Goal: Information Seeking & Learning: Find specific page/section

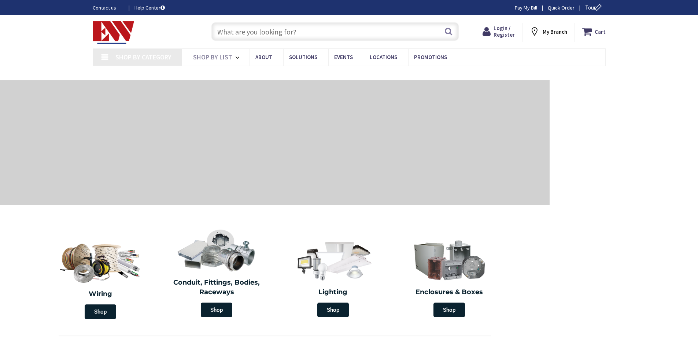
type input "[PERSON_NAME][GEOGRAPHIC_DATA], [GEOGRAPHIC_DATA]"
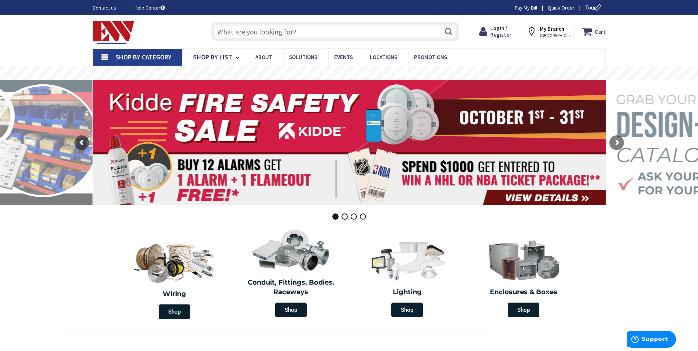
click at [348, 34] on input "text" at bounding box center [335, 31] width 247 height 18
click at [230, 33] on input "text" at bounding box center [335, 31] width 247 height 18
paste input "WATTSTOPPER TS-400"
type input "WATTSTOPPER TS-400"
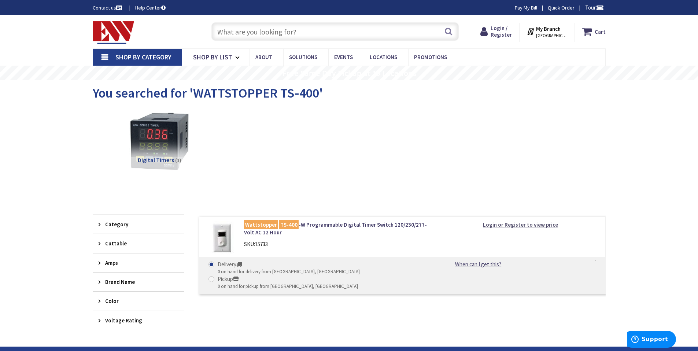
click at [512, 224] on strong "Login or Register to view price" at bounding box center [520, 224] width 75 height 7
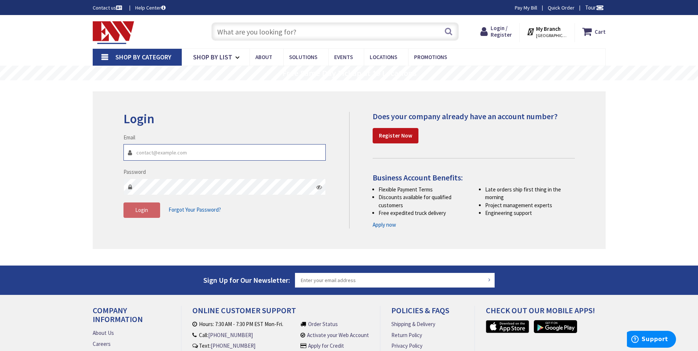
type input "[EMAIL_ADDRESS][DOMAIN_NAME]"
click at [177, 237] on div "Login Invalid login or password Email office@3celectricct.com Password Login Fo…" at bounding box center [349, 170] width 513 height 158
click at [150, 209] on button "Login" at bounding box center [142, 209] width 37 height 15
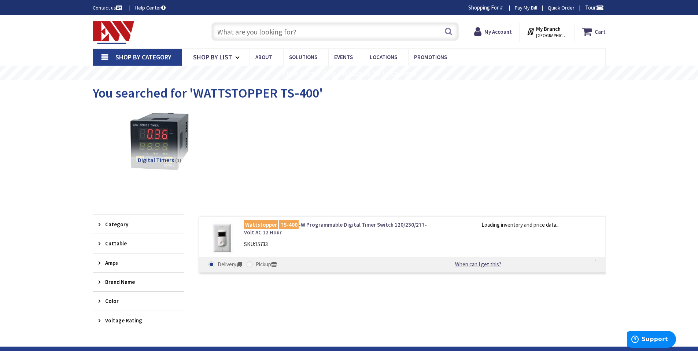
click at [328, 224] on link "Wattstopper TS-400 -W Programmable Digital Timer Switch 120/230/277-Volt AC 12 …" at bounding box center [337, 229] width 187 height 16
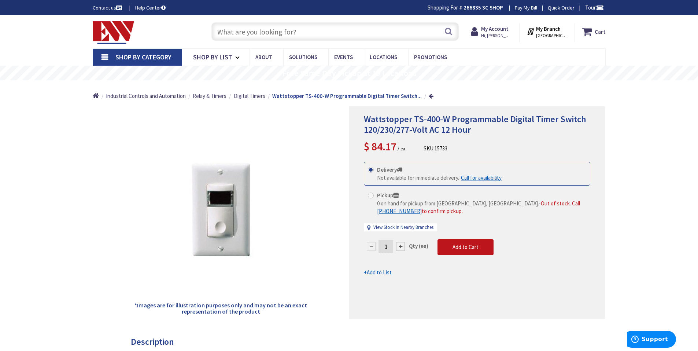
click at [596, 262] on div "Wattstopper TS-400-W Programmable Digital Timer Switch 120/230/277-Volt AC 12 H…" at bounding box center [477, 212] width 257 height 212
click at [253, 94] on span "Digital Timers" at bounding box center [250, 95] width 32 height 7
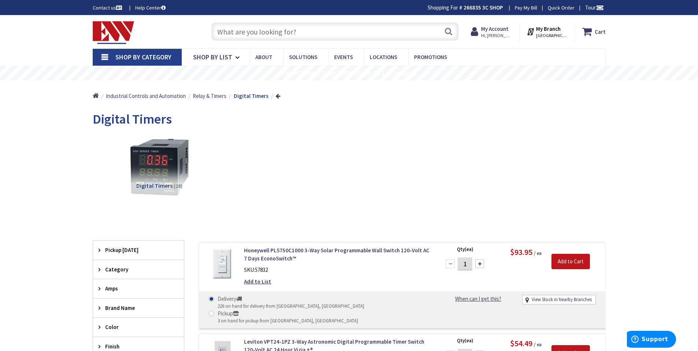
click at [298, 33] on input "text" at bounding box center [335, 31] width 247 height 18
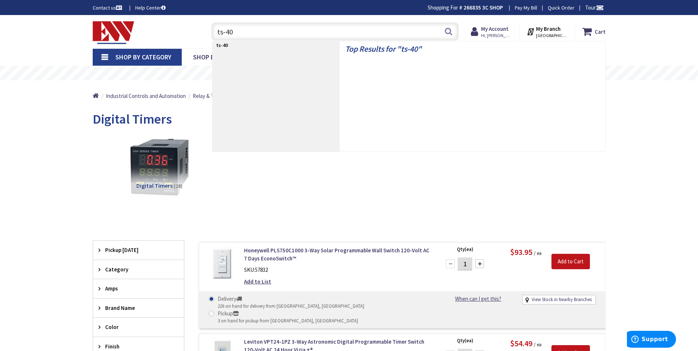
type input "ts-400"
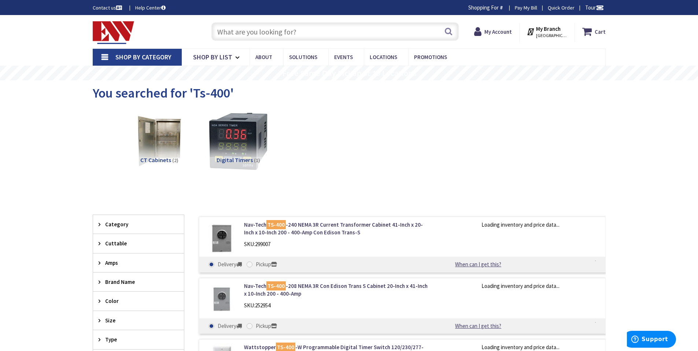
click at [262, 31] on input "text" at bounding box center [335, 31] width 247 height 18
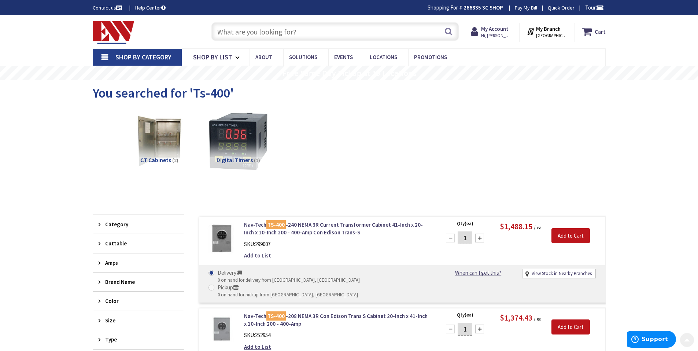
click at [239, 34] on input "text" at bounding box center [335, 31] width 247 height 18
paste input "TORKALERT #TA620"
type input "TORKALERT #TA620"
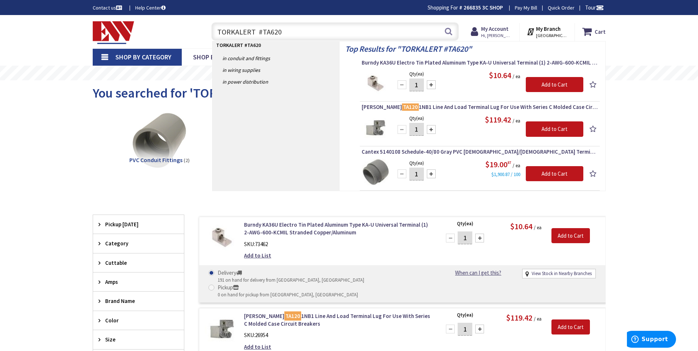
type input "TORKALERT TA620"
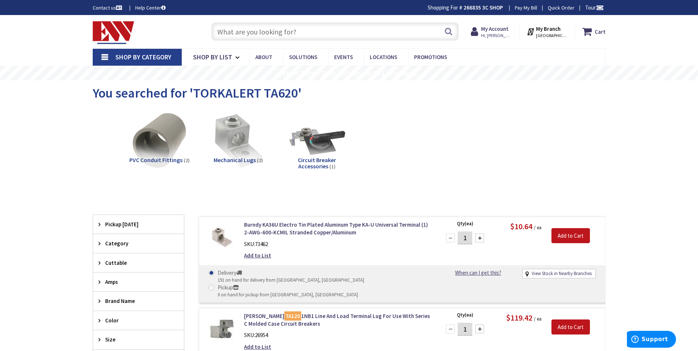
click at [269, 34] on input "text" at bounding box center [335, 31] width 247 height 18
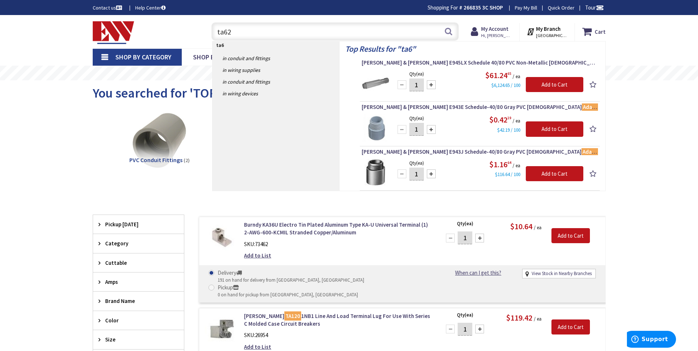
type input "ta620"
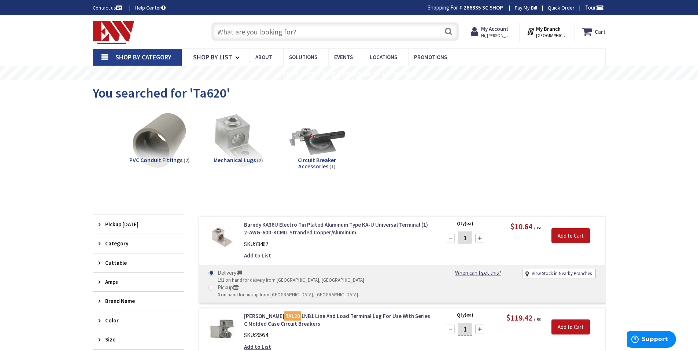
click at [277, 27] on input "text" at bounding box center [335, 31] width 247 height 18
paste input "TA1786C-B"
type input "TA1786C-B"
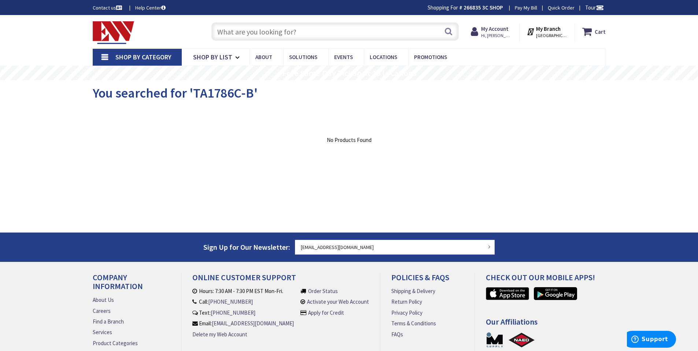
click at [319, 32] on input "text" at bounding box center [335, 31] width 247 height 18
paste input "TA1786C"
type input "TA1786C"
click at [261, 29] on input "text" at bounding box center [335, 31] width 247 height 18
paste input "HBL5269C"
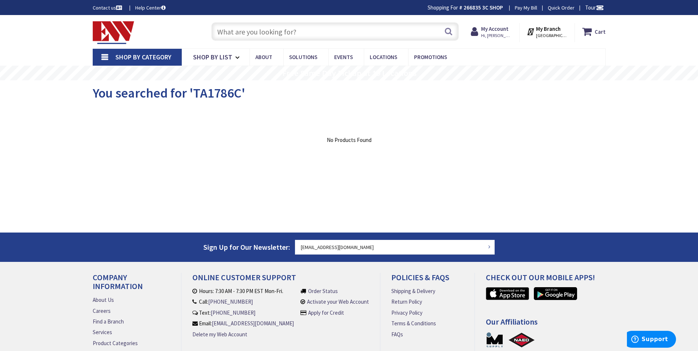
type input "HBL5269C"
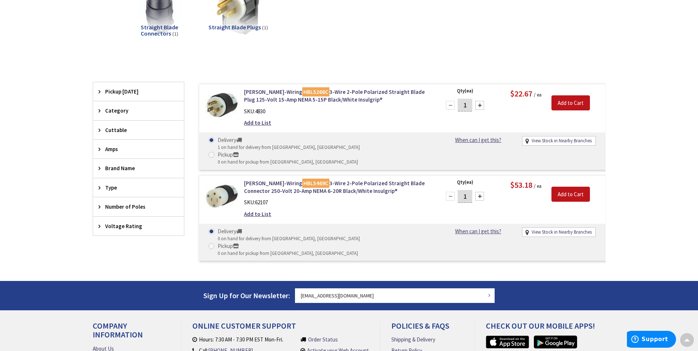
scroll to position [96, 0]
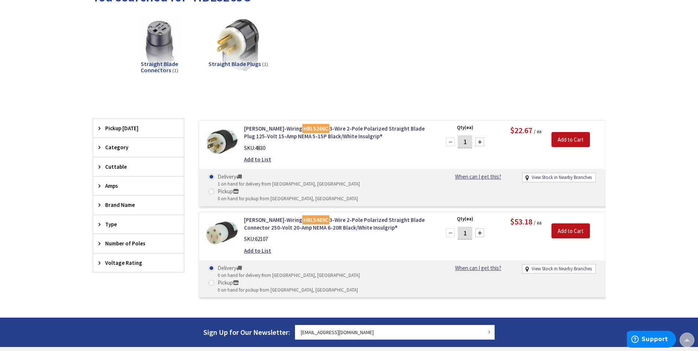
click at [625, 185] on div "Skip to Content Toggle Nav Search Cart My Cart Close" at bounding box center [349, 202] width 698 height 567
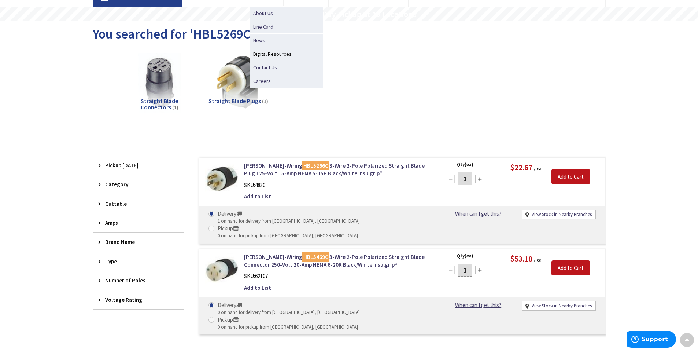
scroll to position [0, 0]
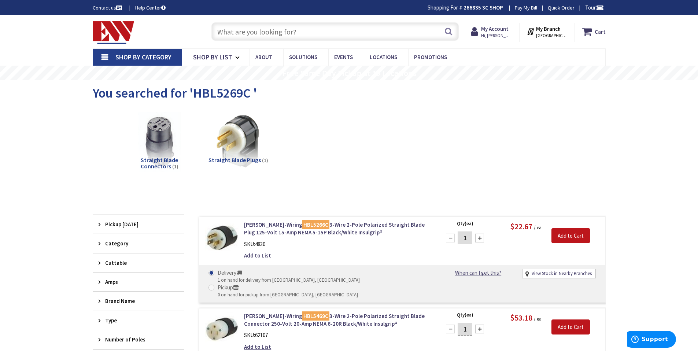
click at [267, 27] on input "text" at bounding box center [335, 31] width 247 height 18
paste input "RH-253"
type input "RH-253"
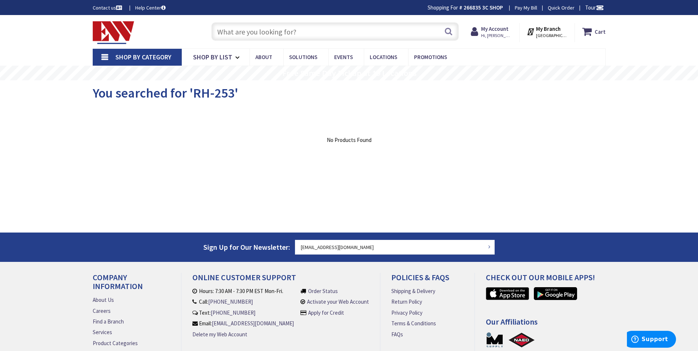
click at [251, 34] on input "text" at bounding box center [335, 31] width 247 height 18
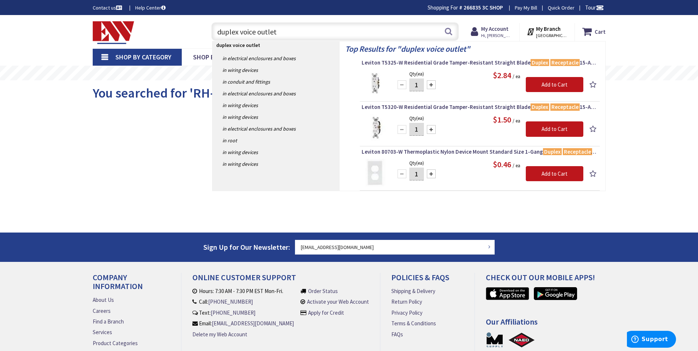
click at [347, 24] on input "duplex voice outlet" at bounding box center [335, 31] width 247 height 18
click at [346, 25] on input "duplex voice outlet" at bounding box center [335, 31] width 247 height 18
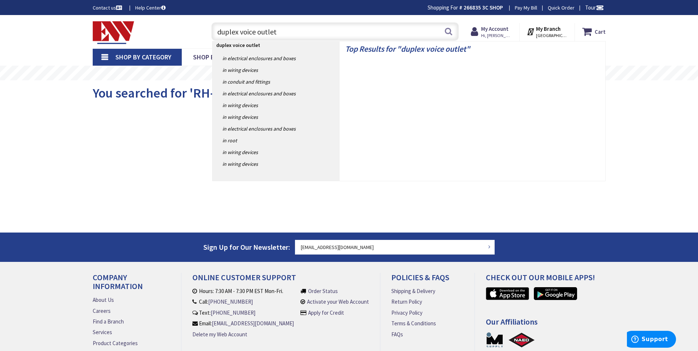
click at [346, 25] on input "duplex voice outlet" at bounding box center [335, 31] width 247 height 18
paste input "HBL2510"
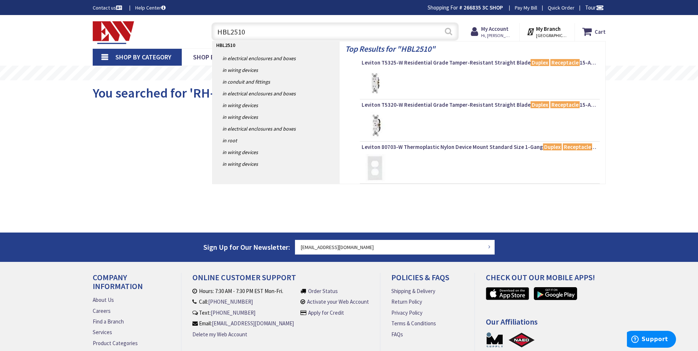
type input "HBL2510"
click at [451, 32] on button "Search" at bounding box center [449, 31] width 10 height 16
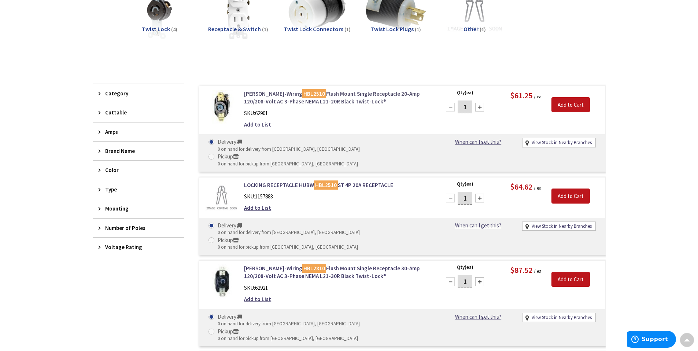
scroll to position [147, 0]
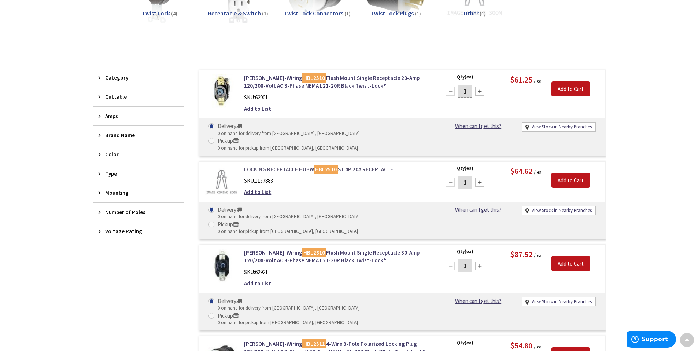
click at [342, 165] on link "LOCKING RECEPTACLE HUBW HBL2510 ST 4P 20A RECEPTACLE" at bounding box center [337, 169] width 187 height 8
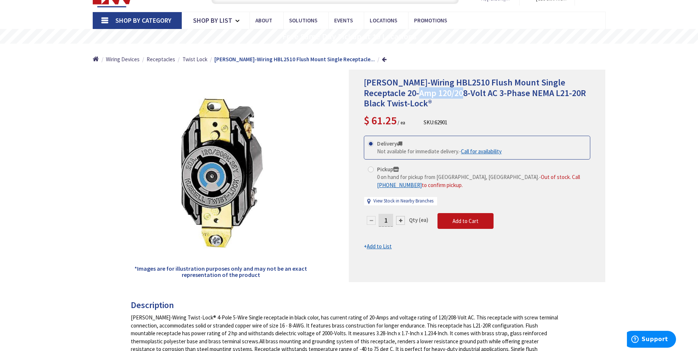
drag, startPoint x: 401, startPoint y: 95, endPoint x: 436, endPoint y: 97, distance: 35.3
click at [435, 97] on span "Hubbell-Wiring HBL2510 Flush Mount Single Receptacle 20-Amp 120/208-Volt AC 3-P…" at bounding box center [475, 93] width 222 height 33
click at [438, 97] on span "Hubbell-Wiring HBL2510 Flush Mount Single Receptacle 20-Amp 120/208-Volt AC 3-P…" at bounding box center [475, 93] width 222 height 33
drag, startPoint x: 385, startPoint y: 98, endPoint x: 463, endPoint y: 98, distance: 77.7
click at [462, 98] on span "Hubbell-Wiring HBL2510 Flush Mount Single Receptacle 20-Amp 120/208-Volt AC 3-P…" at bounding box center [475, 93] width 222 height 33
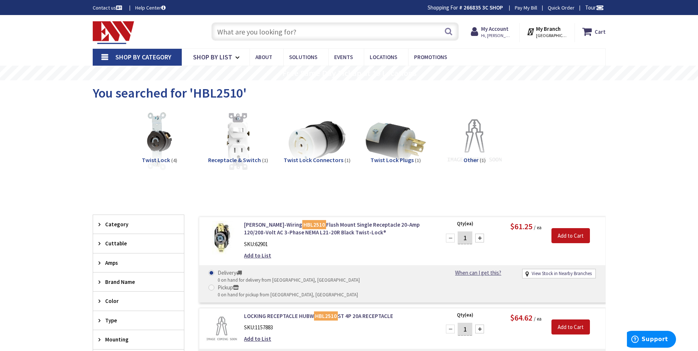
click at [242, 28] on input "text" at bounding box center [335, 31] width 247 height 18
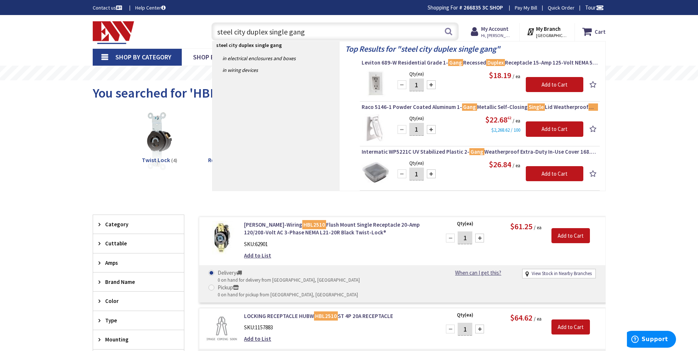
click at [268, 32] on input "steel city duplex single gang" at bounding box center [335, 31] width 247 height 18
paste input "634"
type input "[PERSON_NAME] 634"
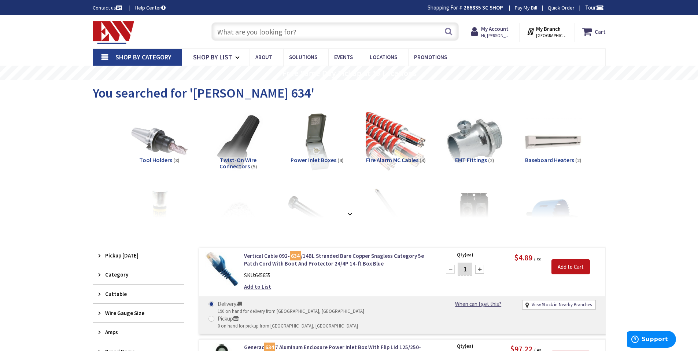
click at [307, 33] on input "text" at bounding box center [335, 31] width 247 height 18
paste input "TA666BK"
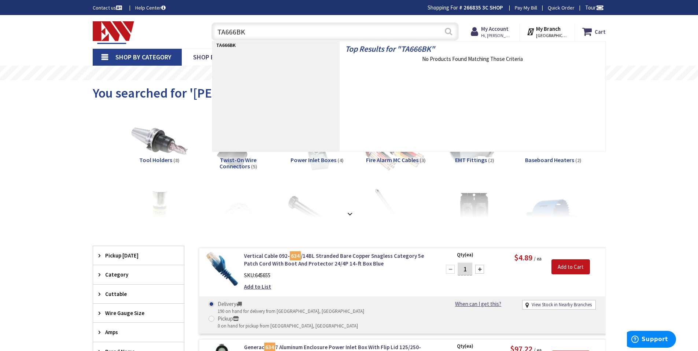
type input "TA666BK"
click at [448, 30] on button "Search" at bounding box center [449, 31] width 10 height 16
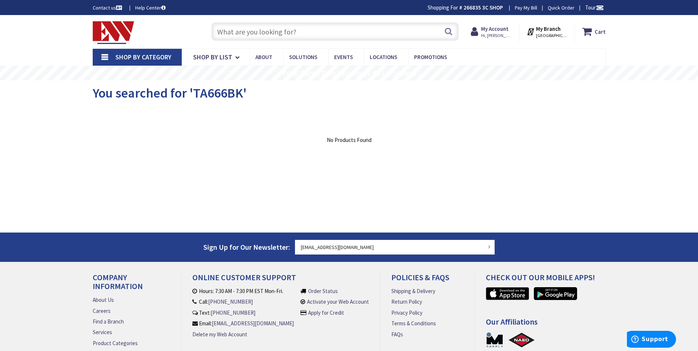
click at [300, 29] on input "text" at bounding box center [335, 31] width 247 height 18
paste input "TA1786C"
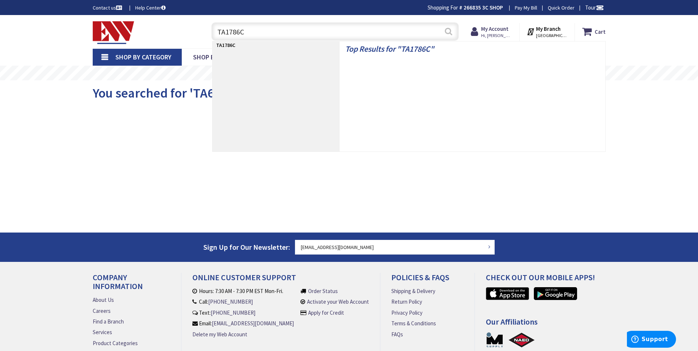
type input "TA1786C"
click at [449, 32] on button "Search" at bounding box center [449, 31] width 10 height 16
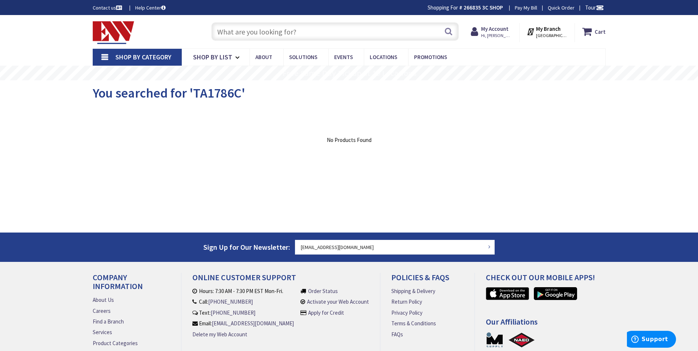
click at [240, 30] on input "text" at bounding box center [335, 31] width 247 height 18
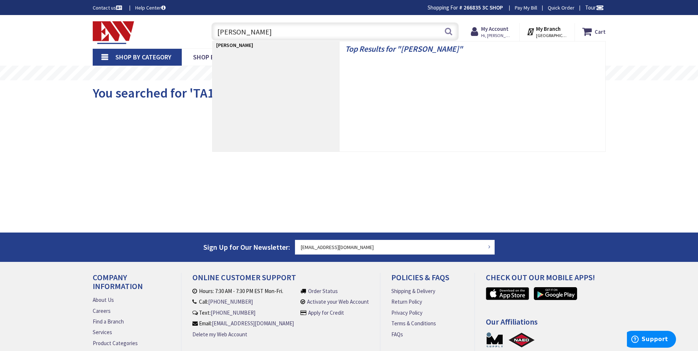
paste input "88-100"
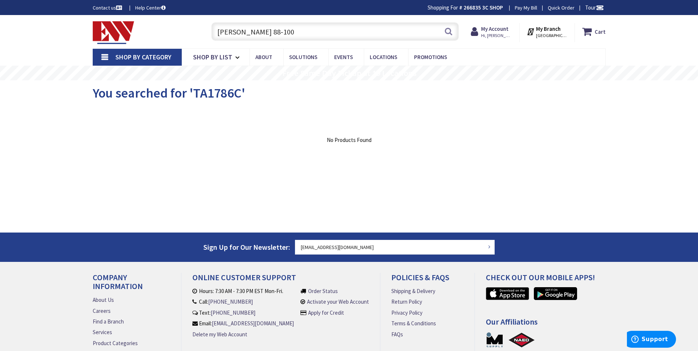
type input "edwards 88-100"
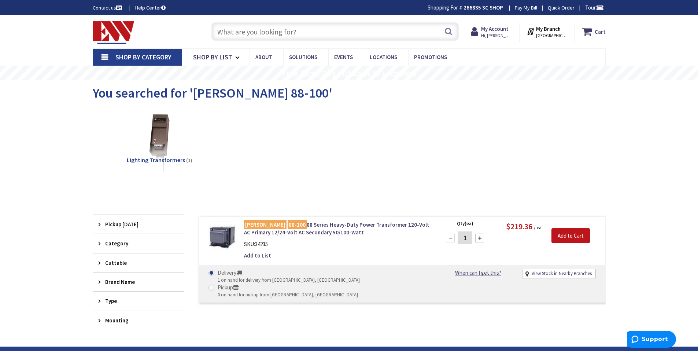
click at [282, 37] on input "text" at bounding box center [335, 31] width 247 height 18
paste input "EDWARDS #338-G5"
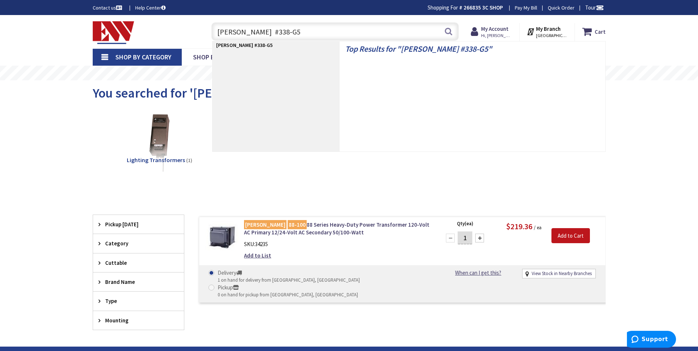
click at [256, 33] on input "EDWARDS #338-G5" at bounding box center [335, 31] width 247 height 18
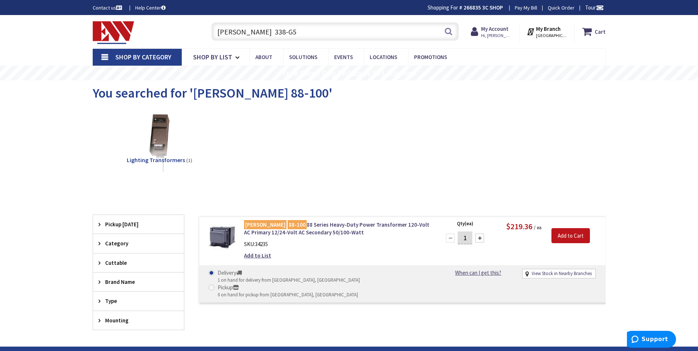
type input "EDWARDS 338-G5"
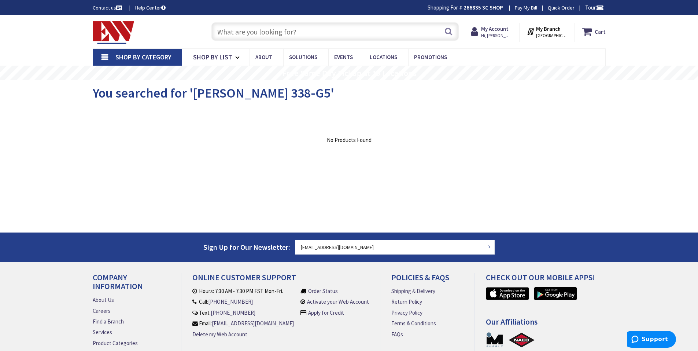
drag, startPoint x: 313, startPoint y: 27, endPoint x: 346, endPoint y: 29, distance: 33.0
click at [313, 27] on input "text" at bounding box center [335, 31] width 247 height 18
paste input "[PERSON_NAME] #123A-G5"
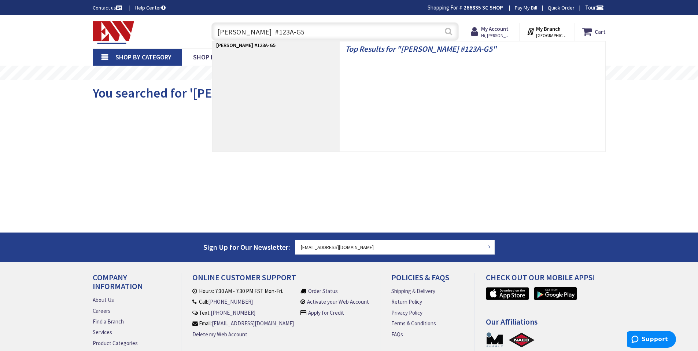
type input "[PERSON_NAME] #123A-G5"
click at [447, 30] on button "Search" at bounding box center [449, 31] width 10 height 16
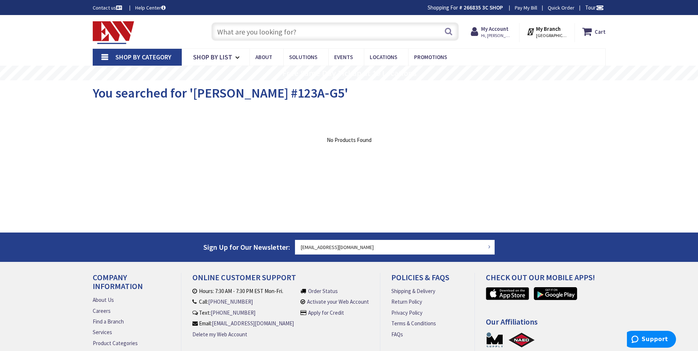
click at [253, 25] on input "text" at bounding box center [335, 31] width 247 height 18
paste input "EDWARDS #123A-G5"
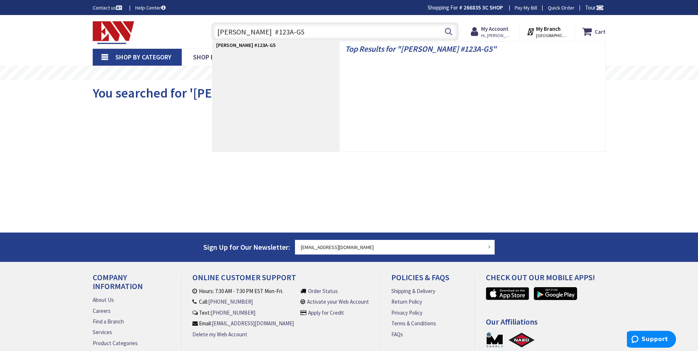
type input "EDWARDS 123A-G5"
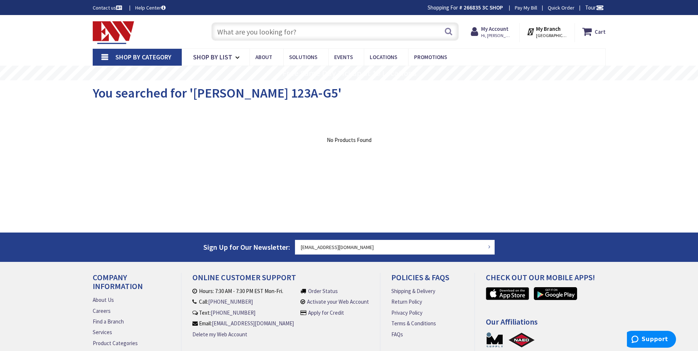
click at [328, 33] on input "text" at bounding box center [335, 31] width 247 height 18
drag, startPoint x: 194, startPoint y: 91, endPoint x: 299, endPoint y: 97, distance: 105.7
click at [299, 97] on span "You searched for 'EDWARDS 123A-G5'" at bounding box center [217, 93] width 249 height 16
copy span "EDWARDS 123A-G5"
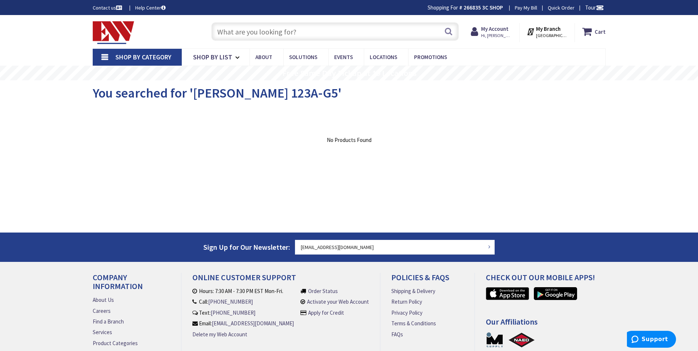
click at [261, 37] on input "text" at bounding box center [335, 31] width 247 height 18
paste input "340A-G5"
type input "340A-G5"
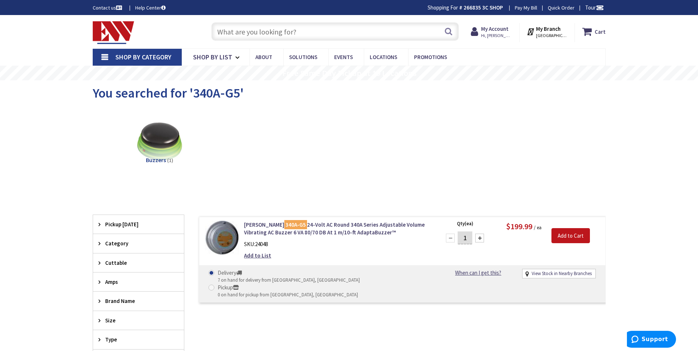
click at [242, 28] on input "text" at bounding box center [335, 31] width 247 height 18
paste input "340-6G5"
type input "340-6G5"
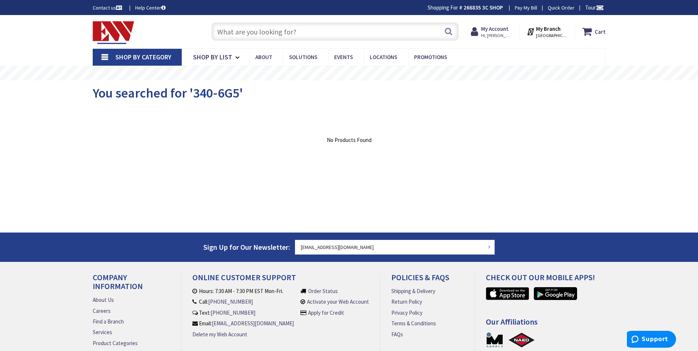
click at [294, 36] on input "text" at bounding box center [335, 31] width 247 height 18
paste input "HBL13R22D"
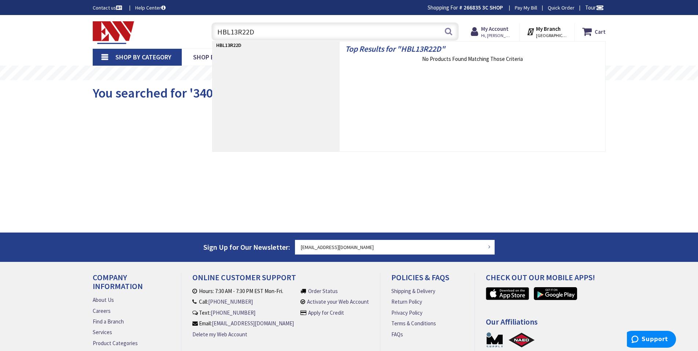
click at [442, 31] on input "HBL13R22D" at bounding box center [335, 31] width 247 height 18
type input "HBL13R22D"
click at [449, 30] on button "Search" at bounding box center [449, 31] width 10 height 16
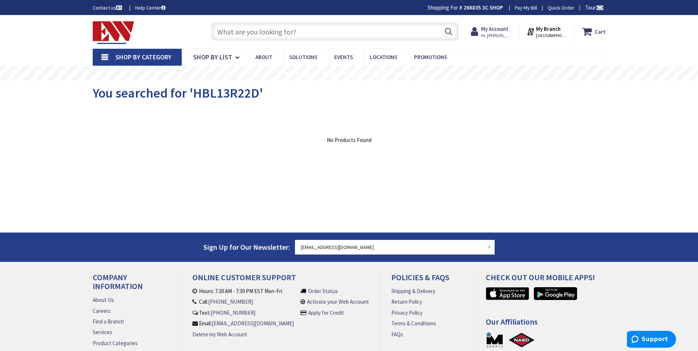
click at [301, 29] on input "text" at bounding box center [335, 31] width 247 height 18
paste input "SQUARE "D" CLASS 2510 KG1"
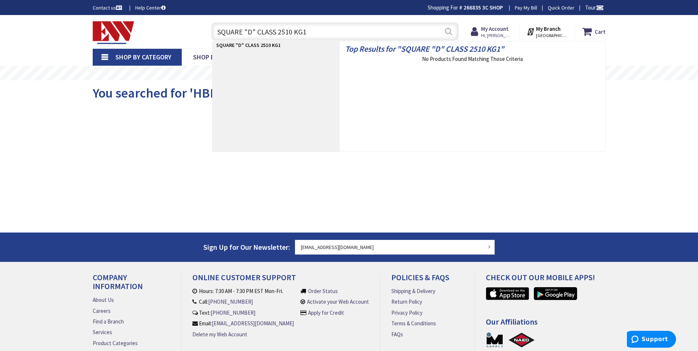
type input "SQUARE "D" CLASS 2510 KG1"
click at [449, 31] on button "Search" at bounding box center [449, 31] width 10 height 16
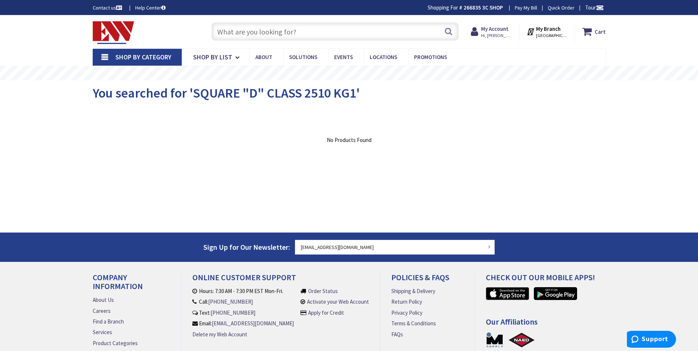
click at [240, 32] on input "text" at bounding box center [335, 31] width 247 height 18
paste input "1597TRWR"
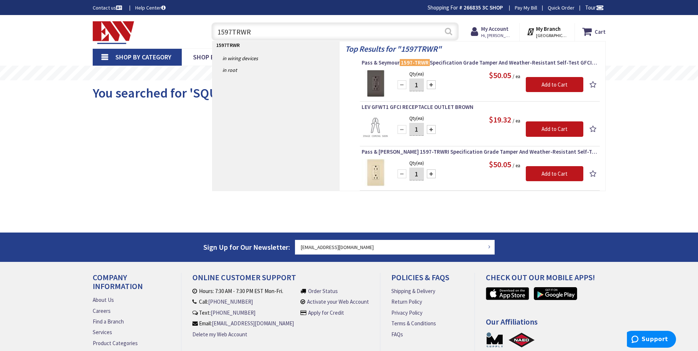
type input "1597TRWR"
click at [450, 30] on button "Search" at bounding box center [449, 31] width 10 height 16
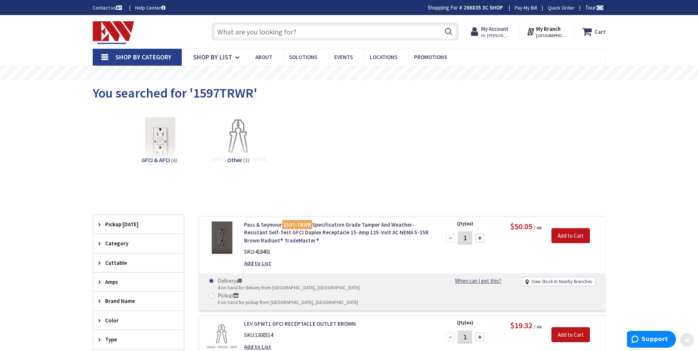
click at [301, 37] on input "text" at bounding box center [335, 31] width 247 height 18
paste input "ML500G"
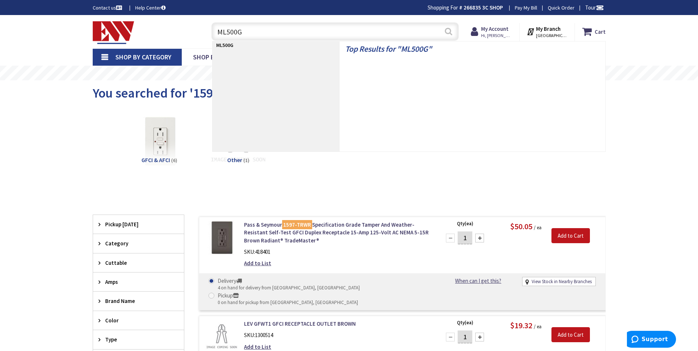
type input "ML500G"
click at [452, 31] on button "Search" at bounding box center [449, 31] width 10 height 16
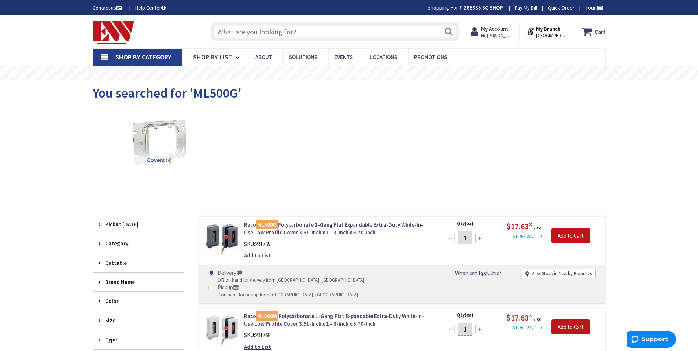
click at [310, 34] on input "text" at bounding box center [335, 31] width 247 height 18
paste input "OMNIUS2000BP1277"
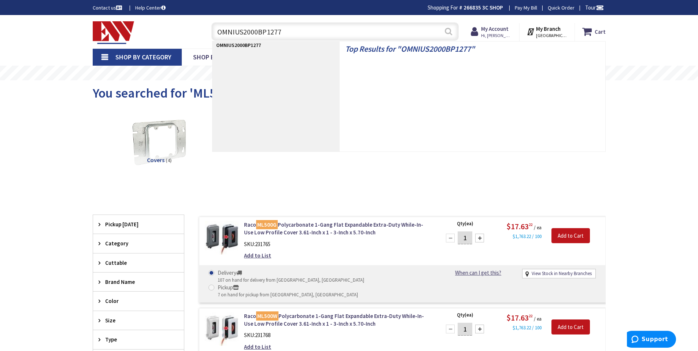
type input "OMNIUS2000BP1277"
click at [446, 33] on button "Search" at bounding box center [449, 31] width 10 height 16
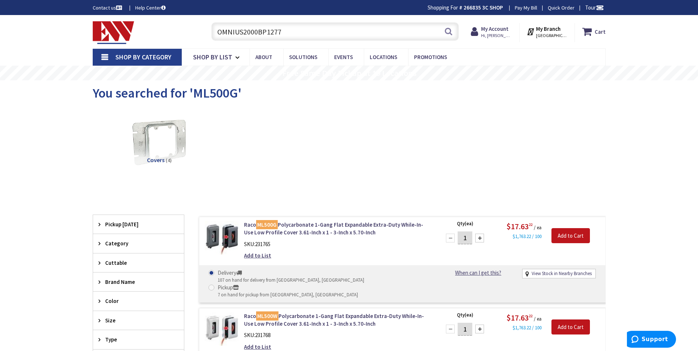
click at [243, 33] on input "OMNIUS2000BP1277" at bounding box center [335, 31] width 247 height 18
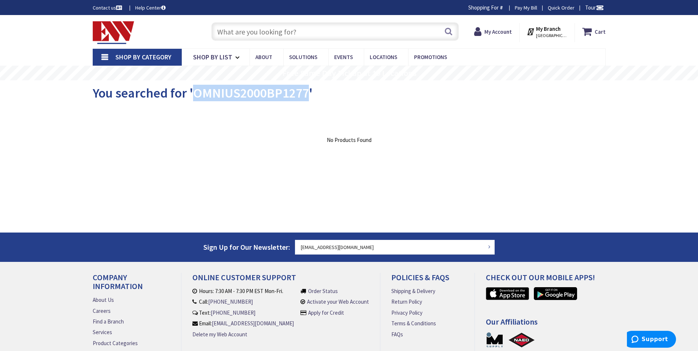
drag, startPoint x: 209, startPoint y: 93, endPoint x: 306, endPoint y: 93, distance: 97.5
click at [306, 93] on span "You searched for 'OMNIUS2000BP1277'" at bounding box center [203, 93] width 220 height 16
copy span "OMNIUS2000BP1277"
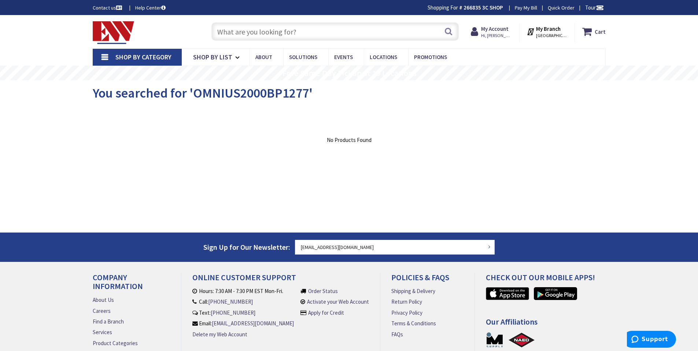
click at [266, 32] on input "text" at bounding box center [335, 31] width 247 height 18
paste input "UT-355-1"
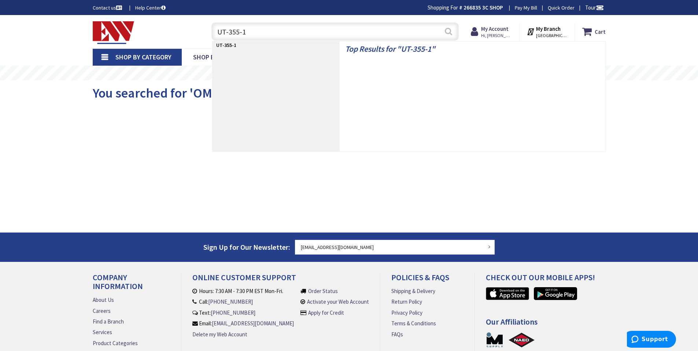
type input "UT-355-1"
click at [450, 33] on button "Search" at bounding box center [449, 31] width 10 height 16
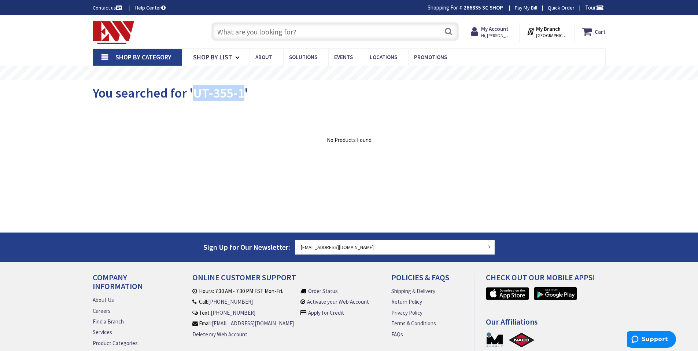
drag, startPoint x: 194, startPoint y: 96, endPoint x: 242, endPoint y: 96, distance: 48.0
click at [242, 96] on span "You searched for 'UT-355-1'" at bounding box center [170, 93] width 155 height 16
click at [280, 27] on input "text" at bounding box center [335, 31] width 247 height 18
paste input "LHRDMIRS3-N-WH"
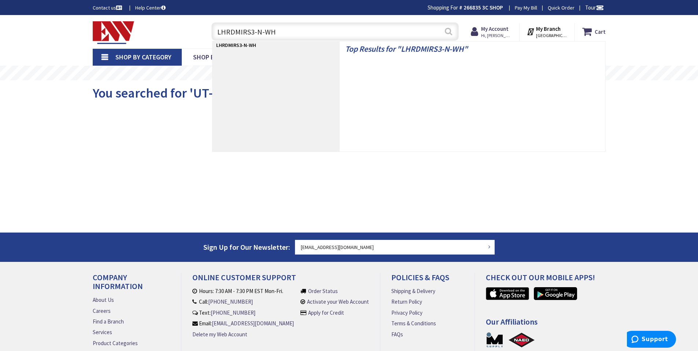
type input "LHRDMIRS3-N-WH"
click at [451, 32] on button "Search" at bounding box center [449, 31] width 10 height 16
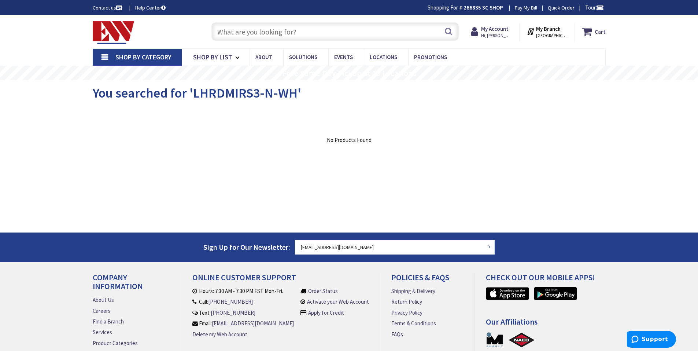
click at [328, 28] on input "text" at bounding box center [335, 31] width 247 height 18
paste input "WS-250-W"
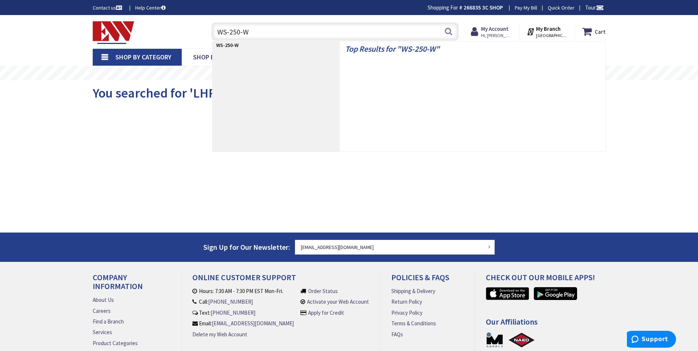
click at [442, 30] on input "WS-250-W" at bounding box center [335, 31] width 247 height 18
type input "WS-250-W"
click at [445, 36] on button "Search" at bounding box center [449, 31] width 10 height 16
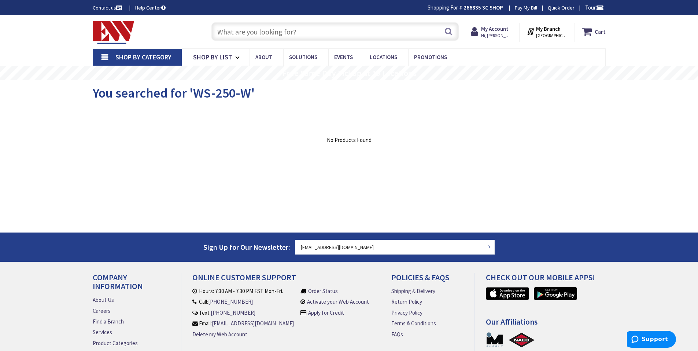
click at [286, 35] on input "text" at bounding box center [335, 31] width 247 height 18
paste input "OMNIIRLBP1277"
type input "OMNIIRLBP1277"
click at [272, 29] on input "text" at bounding box center [335, 31] width 247 height 18
paste input "CI-205-1"
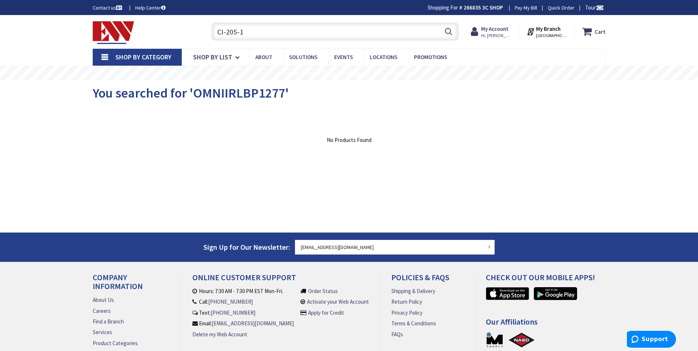
type input "CI-205-1"
click at [307, 31] on input "text" at bounding box center [335, 31] width 247 height 18
paste input "OMNIUS2000BP1277"
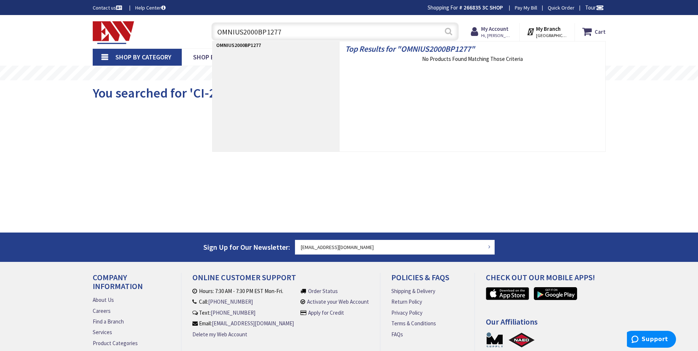
type input "OMNIUS2000BP1277"
click at [448, 30] on button "Search" at bounding box center [449, 31] width 10 height 16
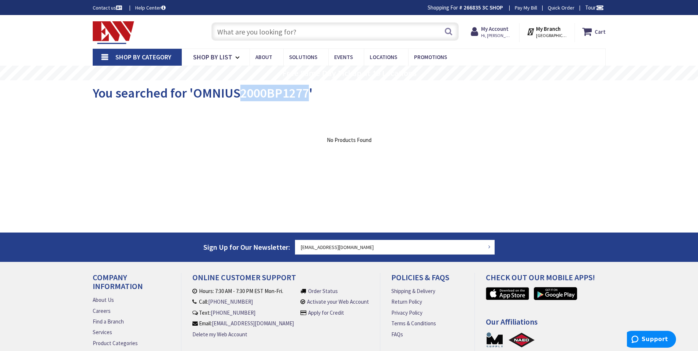
drag, startPoint x: 241, startPoint y: 96, endPoint x: 311, endPoint y: 92, distance: 69.7
click at [311, 92] on span "You searched for 'OMNIUS2000BP1277'" at bounding box center [203, 93] width 220 height 16
copy span "2000BP1277"
click at [230, 30] on input "text" at bounding box center [335, 31] width 247 height 18
paste input "2000BP1277"
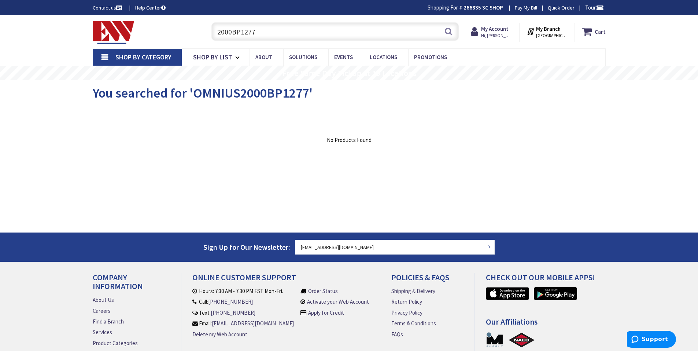
type input "2000BP1277"
click at [310, 30] on input "text" at bounding box center [335, 31] width 247 height 18
paste input "DU322RB"
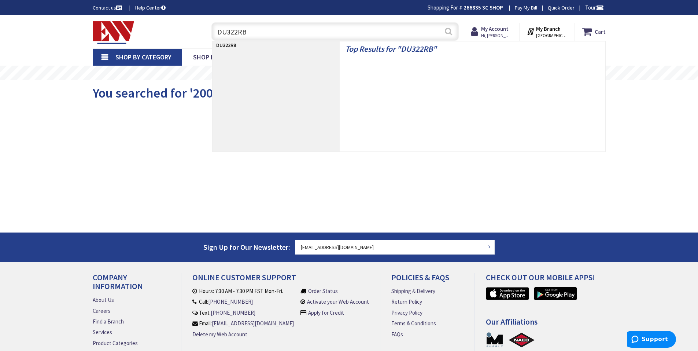
type input "DU322RB"
click at [446, 32] on button "Search" at bounding box center [449, 31] width 10 height 16
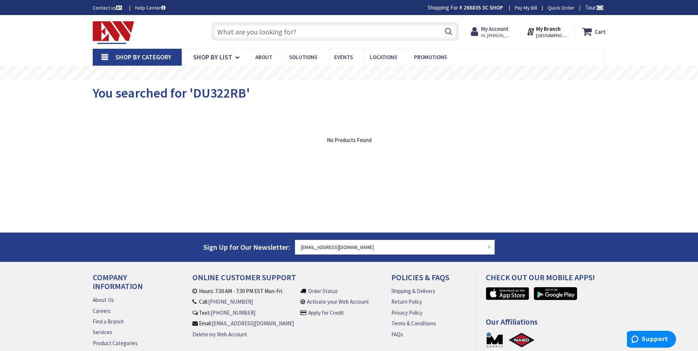
click at [273, 29] on input "text" at bounding box center [335, 31] width 247 height 18
paste input "TGN3322R"
type input "TGN3322R"
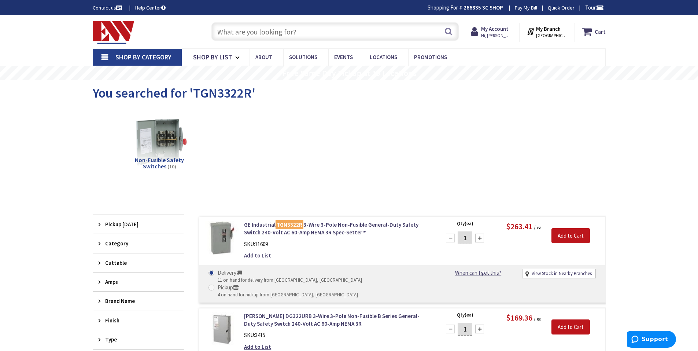
click at [271, 30] on input "text" at bounding box center [335, 31] width 247 height 18
paste input "DH325FRK"
type input "DH325FRK"
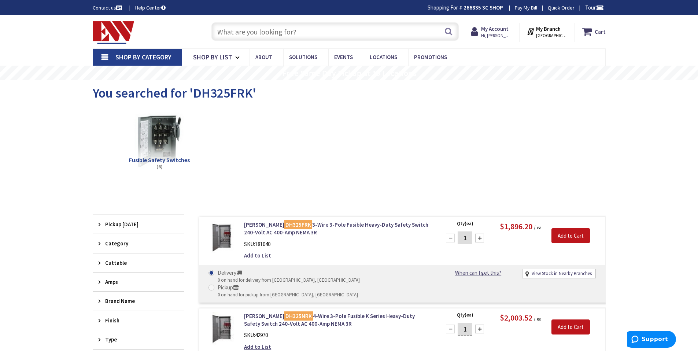
click at [278, 37] on input "text" at bounding box center [335, 31] width 247 height 18
paste input "HFF325R"
type input "HFF325R"
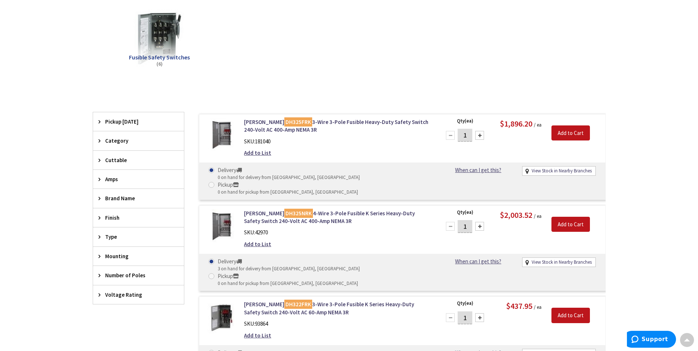
scroll to position [102, 0]
drag, startPoint x: 534, startPoint y: 124, endPoint x: 541, endPoint y: 124, distance: 7.3
click at [541, 124] on span "$1,896.20 / ea" at bounding box center [521, 124] width 42 height 7
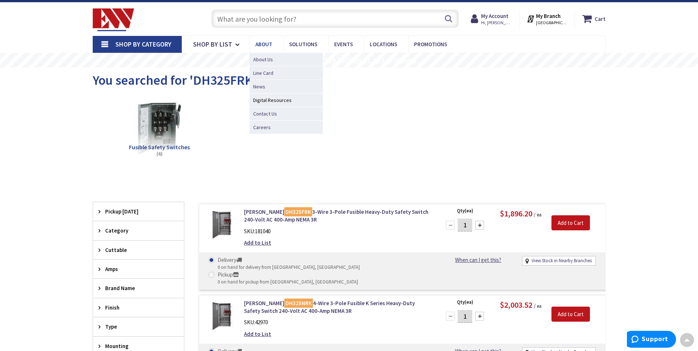
scroll to position [0, 0]
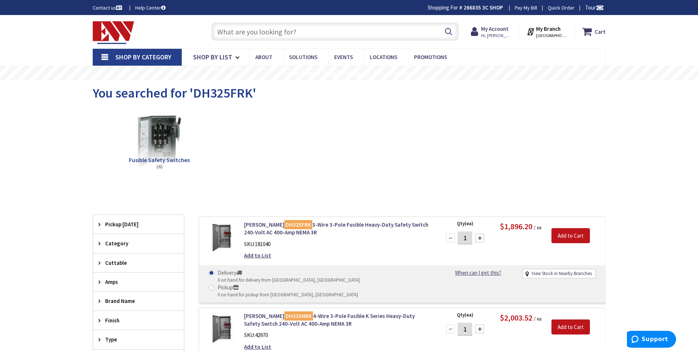
click at [267, 30] on input "text" at bounding box center [335, 31] width 247 height 18
paste input "HFF325R"
type input "HFF325R"
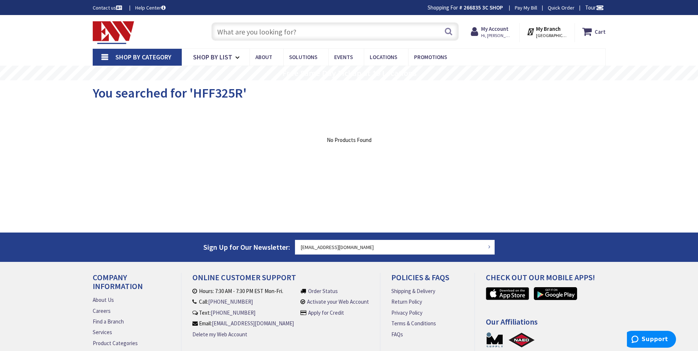
click at [368, 26] on input "text" at bounding box center [335, 31] width 247 height 18
paste input "D323N"
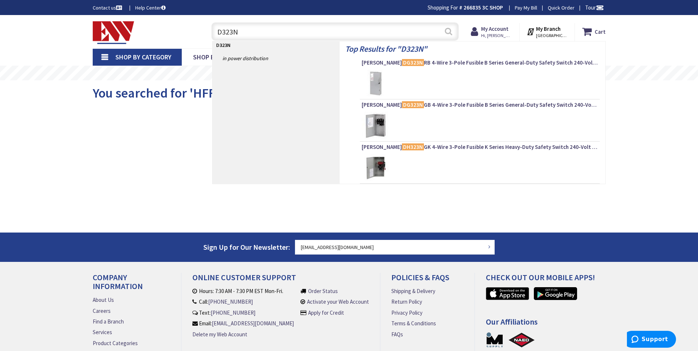
type input "D323N"
click at [450, 32] on button "Search" at bounding box center [449, 31] width 10 height 16
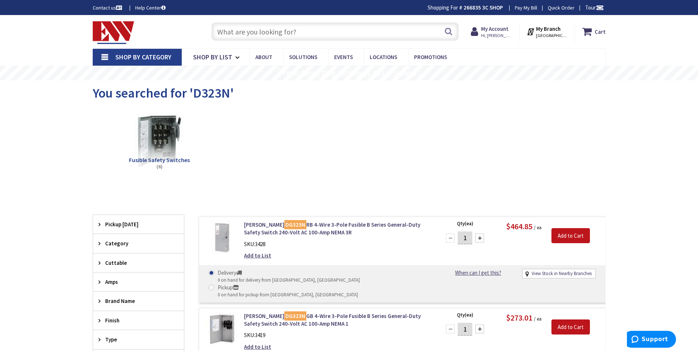
click at [240, 34] on input "text" at bounding box center [335, 31] width 247 height 18
paste input "DG323NGB"
type input "DG323NGB"
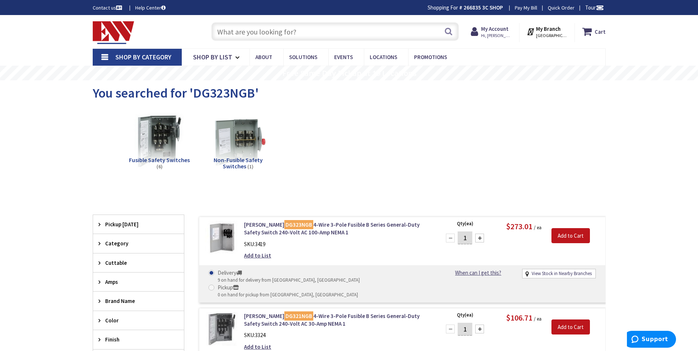
click at [235, 33] on input "text" at bounding box center [335, 31] width 247 height 18
paste input "GF323N"
type input "GF323N"
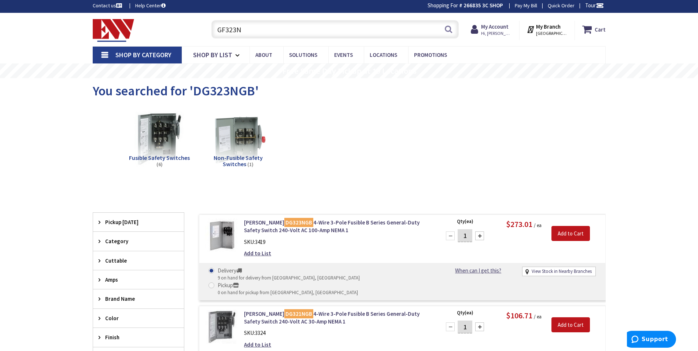
scroll to position [26, 0]
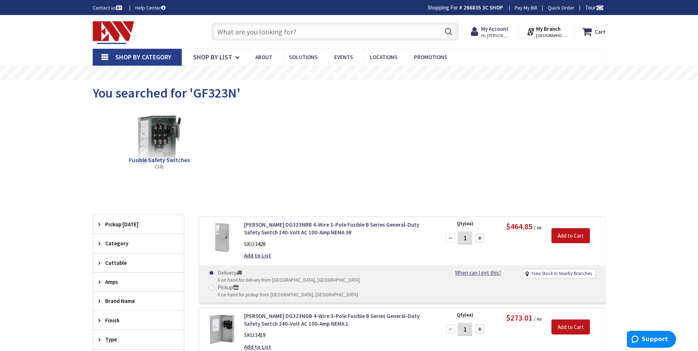
click at [286, 28] on input "text" at bounding box center [335, 31] width 247 height 18
paste input "D323N"
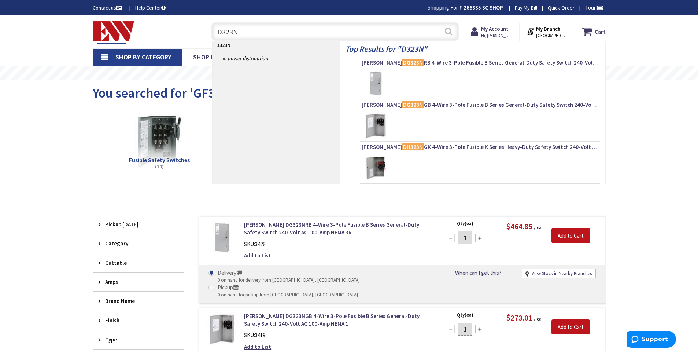
type input "D323N"
click at [449, 33] on button "Search" at bounding box center [449, 31] width 10 height 16
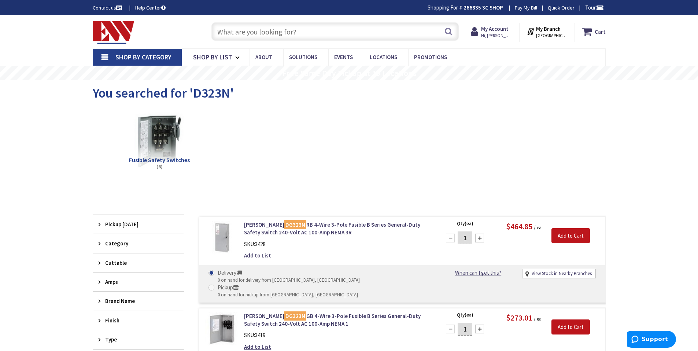
drag, startPoint x: 317, startPoint y: 35, endPoint x: 324, endPoint y: 35, distance: 7.3
click at [317, 35] on input "text" at bounding box center [335, 31] width 247 height 18
paste input "TG4323"
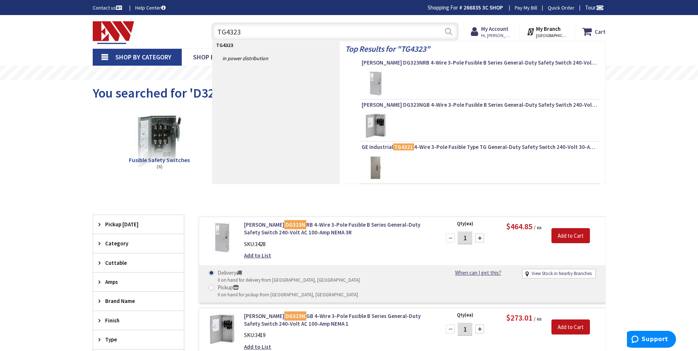
type input "TG4323"
click at [448, 31] on button "Search" at bounding box center [449, 31] width 10 height 16
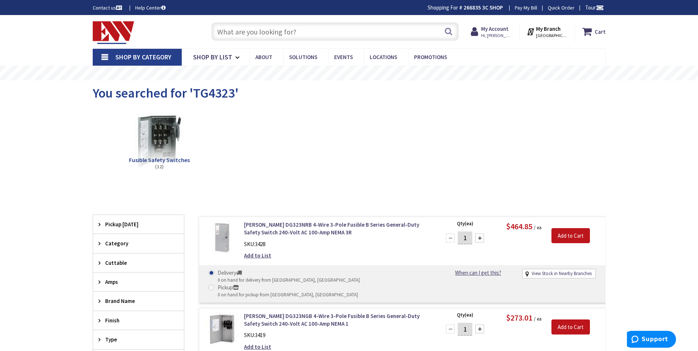
click at [303, 27] on input "text" at bounding box center [335, 31] width 247 height 18
paste input "D323N"
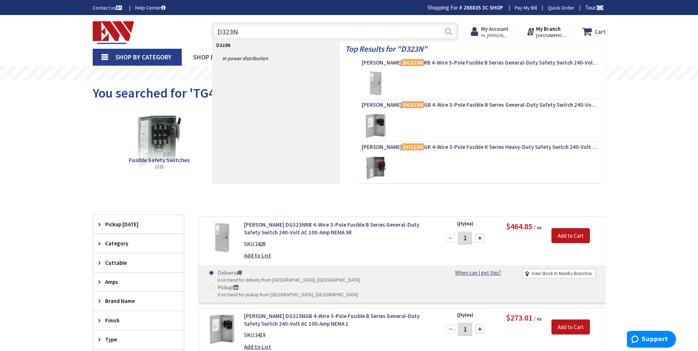
type input "D323N"
click at [451, 30] on button "Search" at bounding box center [449, 31] width 10 height 16
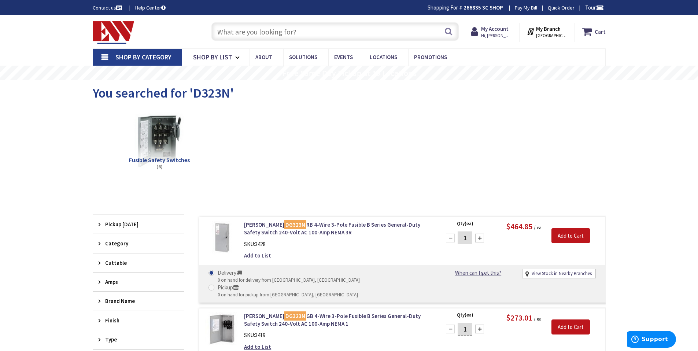
click at [315, 38] on input "text" at bounding box center [335, 31] width 247 height 18
paste input "TG4323"
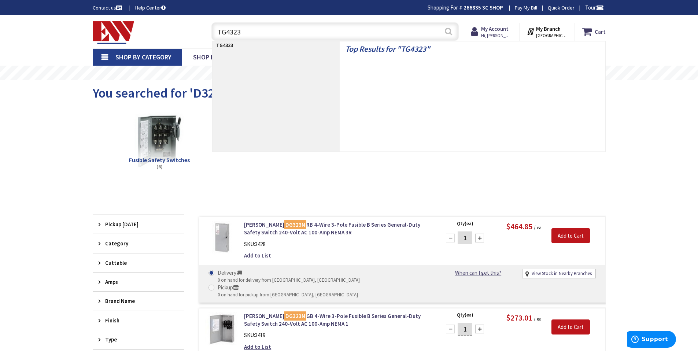
type input "TG4323"
click at [451, 32] on button "Search" at bounding box center [449, 31] width 10 height 16
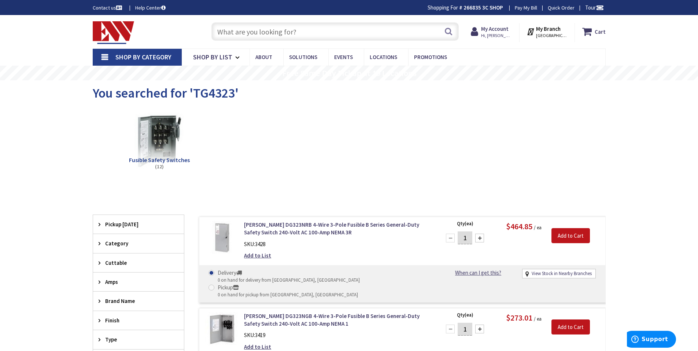
click at [237, 37] on input "text" at bounding box center [335, 31] width 247 height 18
paste input "DG323NGB"
type input "DG323NGB"
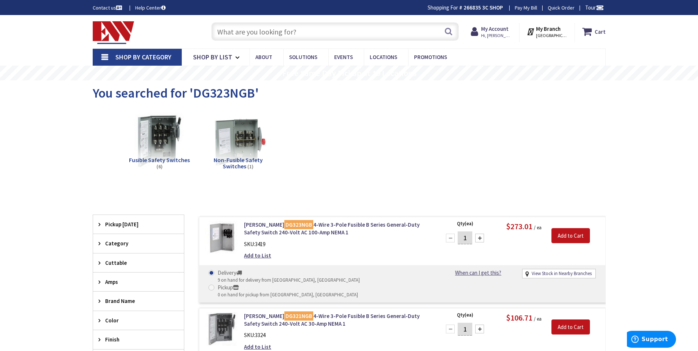
click at [280, 29] on input "text" at bounding box center [335, 31] width 247 height 18
paste input "GF323N"
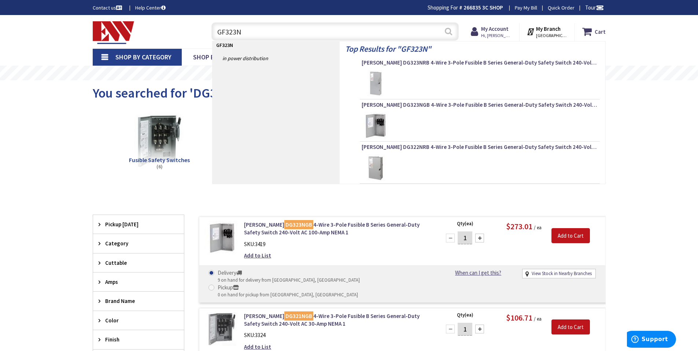
type input "GF323N"
click at [452, 32] on button "Search" at bounding box center [449, 31] width 10 height 16
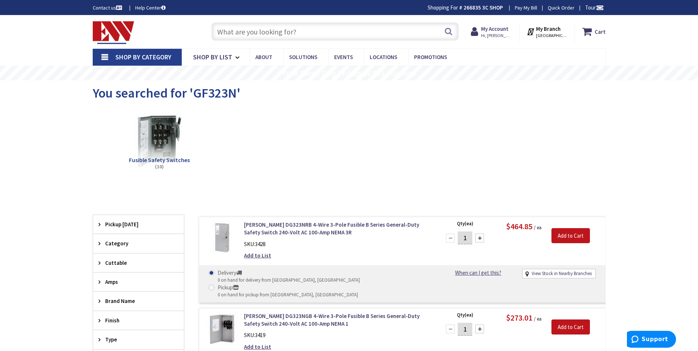
click at [353, 29] on input "text" at bounding box center [335, 31] width 247 height 18
paste input "H325NR"
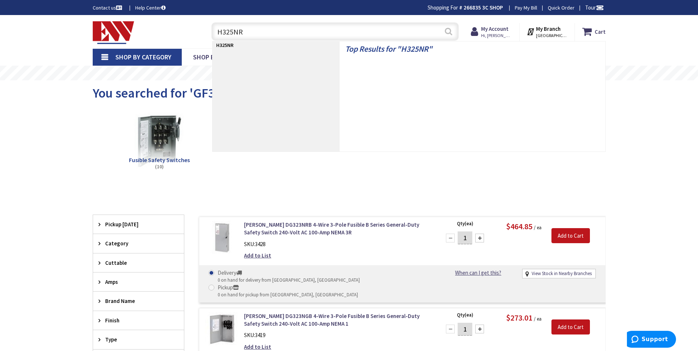
type input "H325NR"
click at [450, 30] on button "Search" at bounding box center [449, 31] width 10 height 16
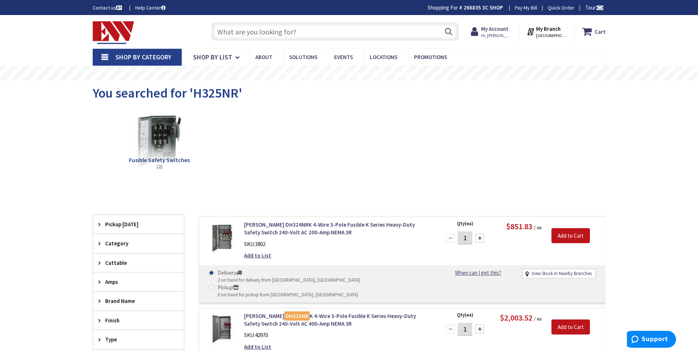
click at [272, 36] on input "text" at bounding box center [335, 31] width 247 height 18
paste input "TC3325R"
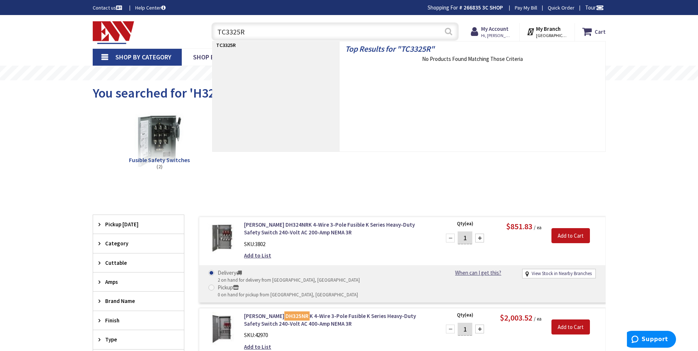
type input "TC3325R"
click at [451, 30] on button "Search" at bounding box center [449, 31] width 10 height 16
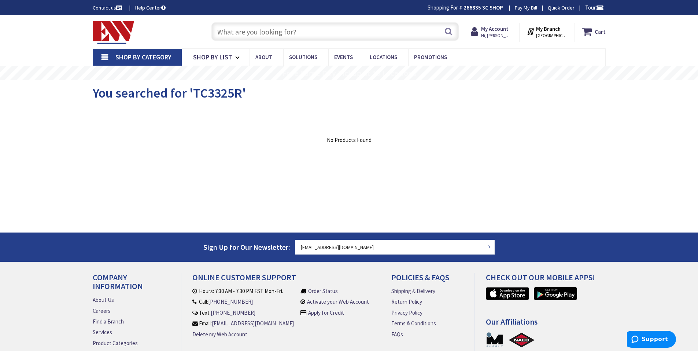
click at [285, 27] on input "text" at bounding box center [335, 31] width 247 height 18
paste input "DH325FRK"
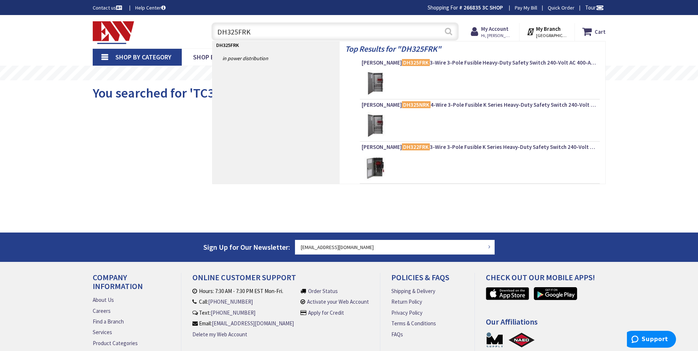
type input "DH325FRK"
click at [452, 33] on button "Search" at bounding box center [449, 31] width 10 height 16
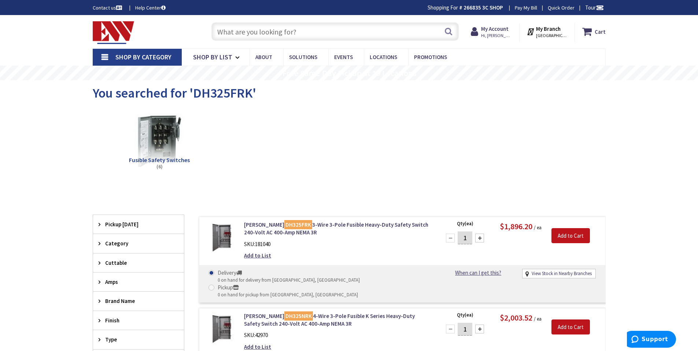
click at [318, 36] on input "text" at bounding box center [335, 31] width 247 height 18
paste input "HF325NR"
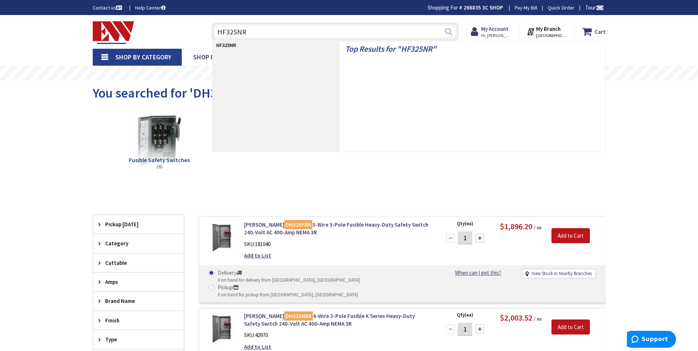
type input "HF325NR"
click at [449, 32] on button "Search" at bounding box center [449, 31] width 10 height 16
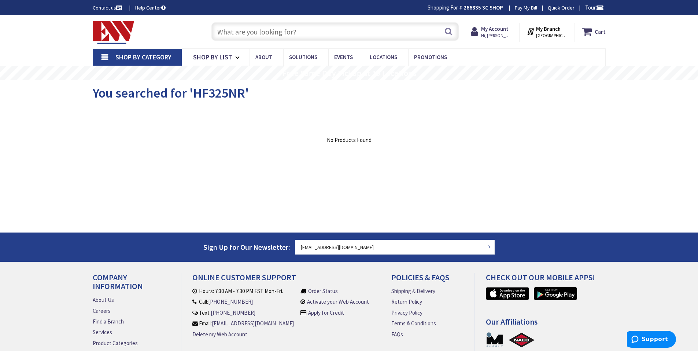
click at [299, 29] on input "text" at bounding box center [335, 31] width 247 height 18
paste input "H324NRB"
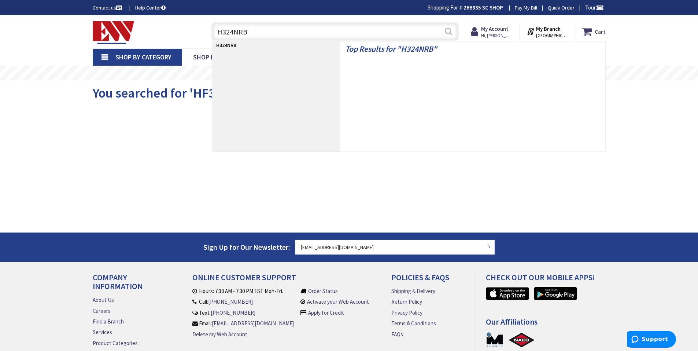
type input "H324NRB"
click at [447, 31] on button "Search" at bounding box center [449, 31] width 10 height 16
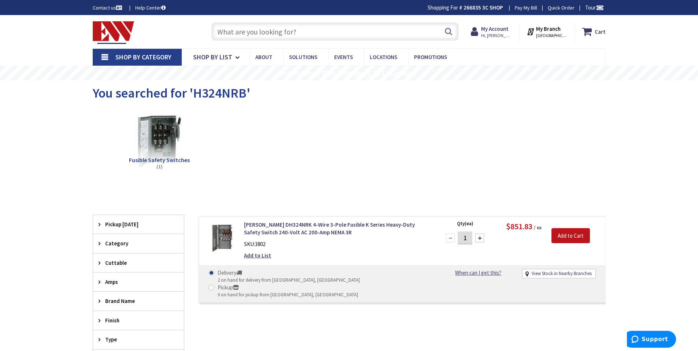
click at [298, 28] on input "text" at bounding box center [335, 31] width 247 height 18
paste input "TH4324R"
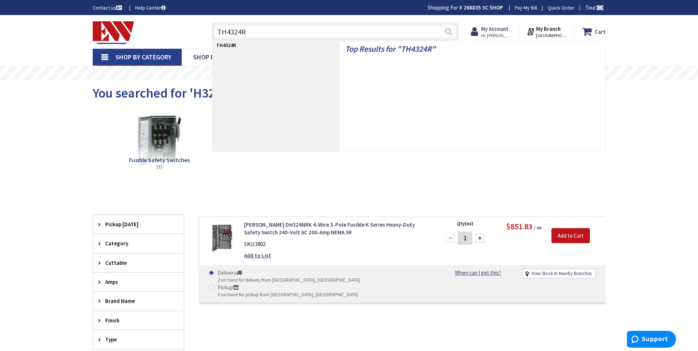
type input "TH4324R"
click at [450, 31] on button "Search" at bounding box center [449, 31] width 10 height 16
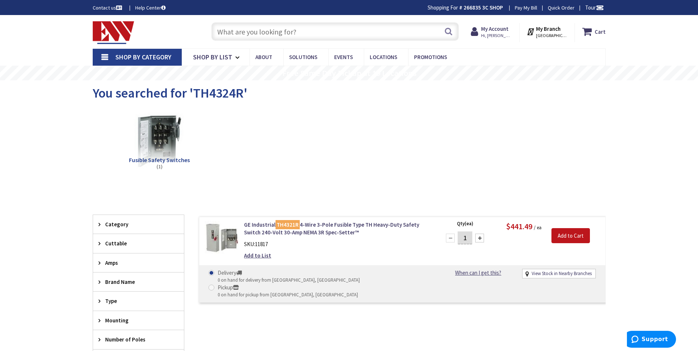
click at [371, 36] on input "text" at bounding box center [335, 31] width 247 height 18
paste input "DH324FRK"
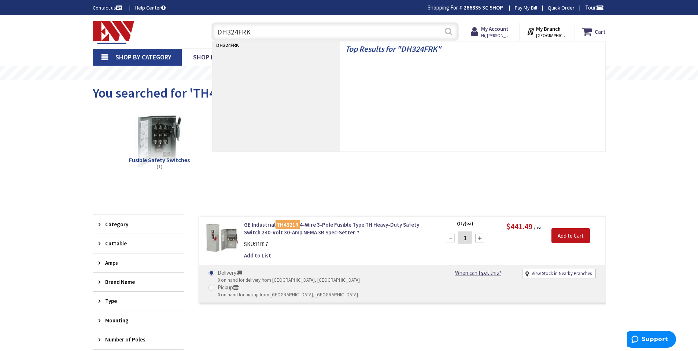
type input "DH324FRK"
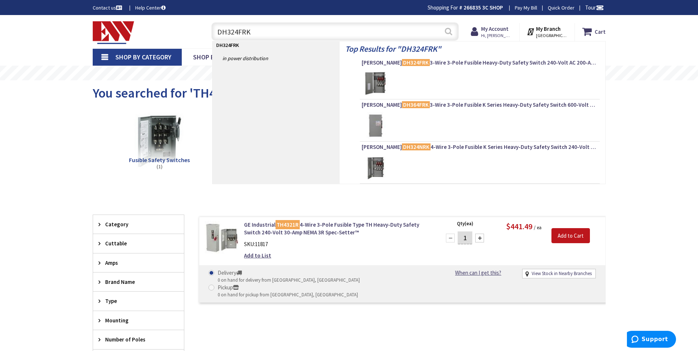
click at [451, 30] on button "Search" at bounding box center [449, 31] width 10 height 16
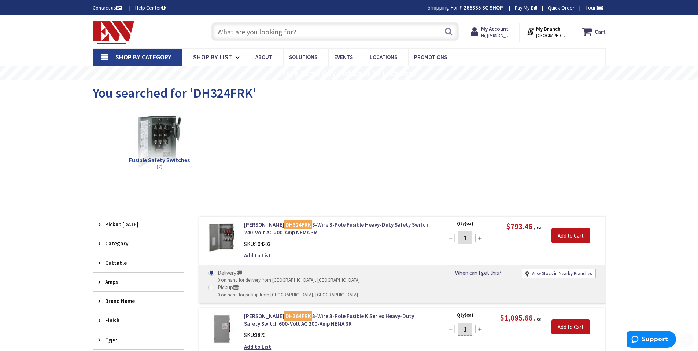
click at [304, 37] on input "text" at bounding box center [335, 31] width 247 height 18
paste input "TH4324R"
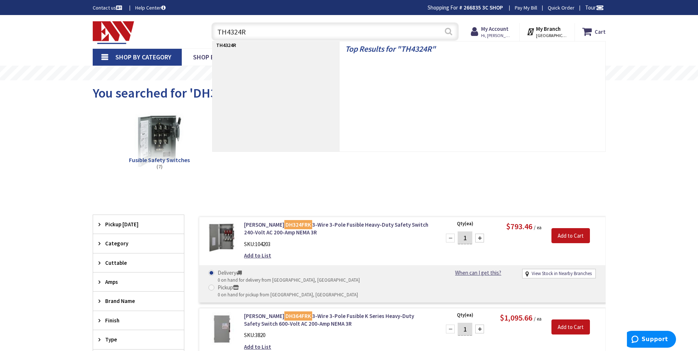
type input "TH4324R"
click at [452, 30] on button "Search" at bounding box center [449, 31] width 10 height 16
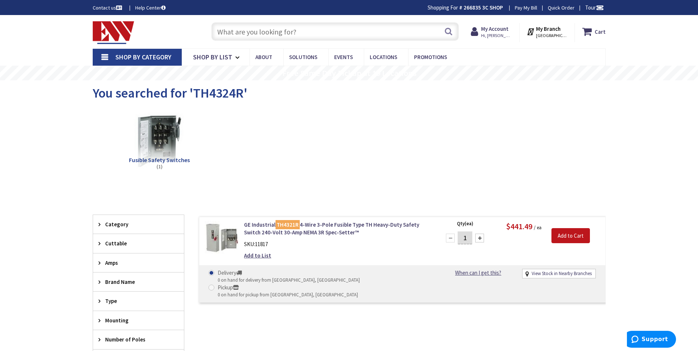
click at [302, 24] on input "text" at bounding box center [335, 31] width 247 height 18
paste input "H324NRB"
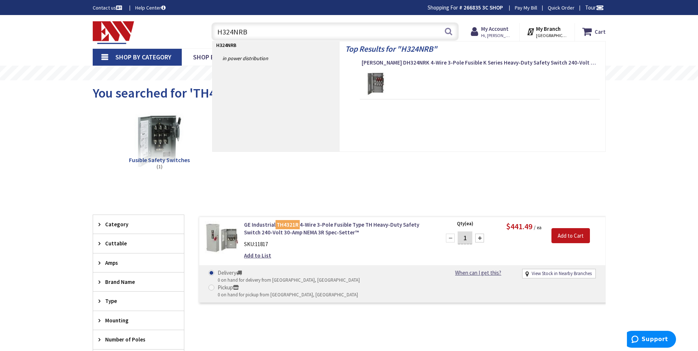
type input "H324NRB"
click at [447, 31] on button "Search" at bounding box center [449, 31] width 10 height 16
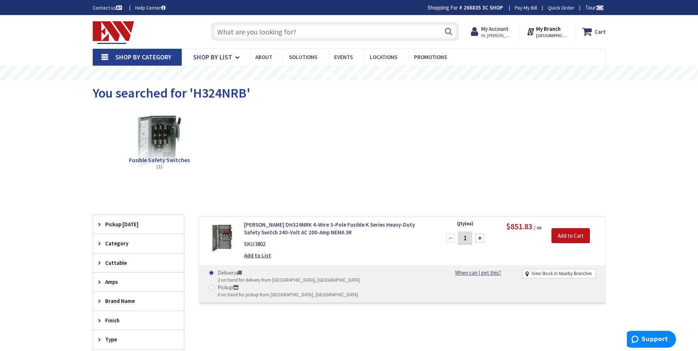
click at [287, 31] on input "text" at bounding box center [335, 31] width 247 height 18
paste input "HF324NR"
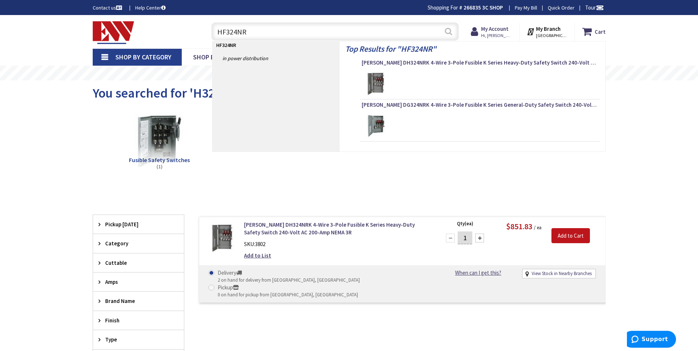
type input "HF324NR"
click at [451, 31] on button "Search" at bounding box center [449, 31] width 10 height 16
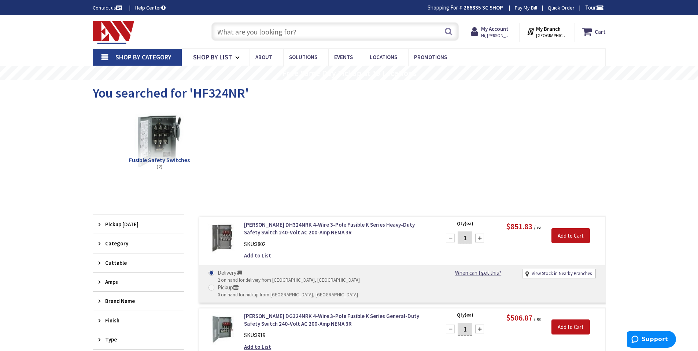
click at [324, 27] on input "text" at bounding box center [335, 31] width 247 height 18
paste input "H324NRB"
type input "H324NRB"
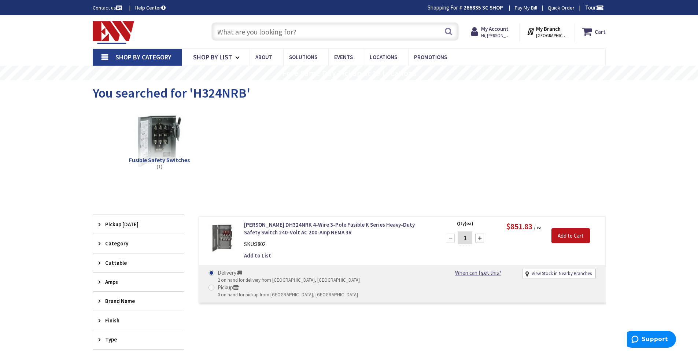
click at [355, 32] on input "text" at bounding box center [335, 31] width 247 height 18
click at [269, 35] on input "text" at bounding box center [335, 31] width 247 height 18
paste input "TH4324R"
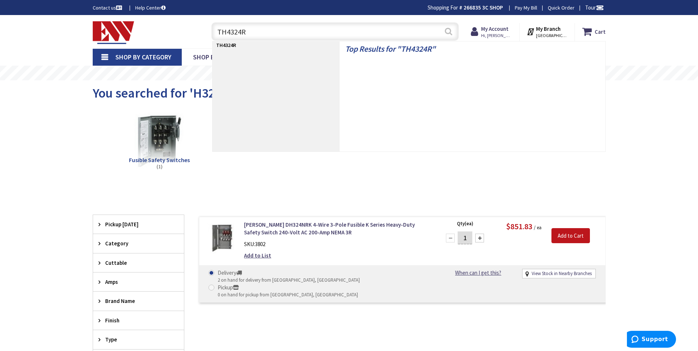
type input "TH4324R"
click at [444, 35] on button "Search" at bounding box center [449, 31] width 10 height 16
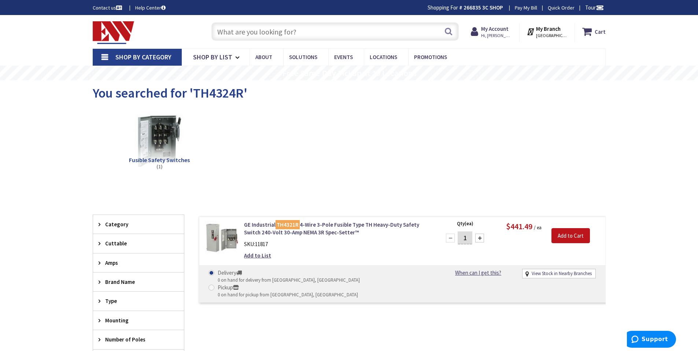
click at [299, 25] on input "text" at bounding box center [335, 31] width 247 height 18
paste input "TH4324R"
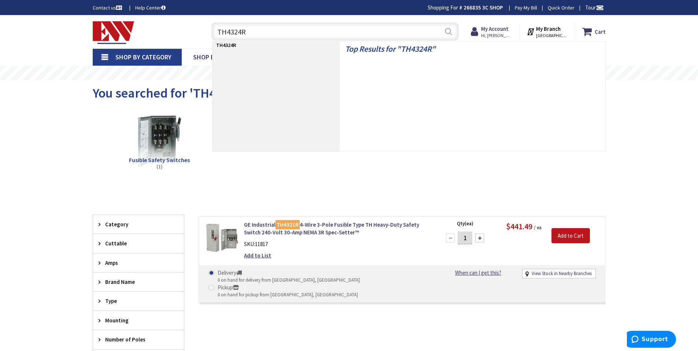
type input "TH4324R"
click at [450, 31] on button "Search" at bounding box center [449, 31] width 10 height 16
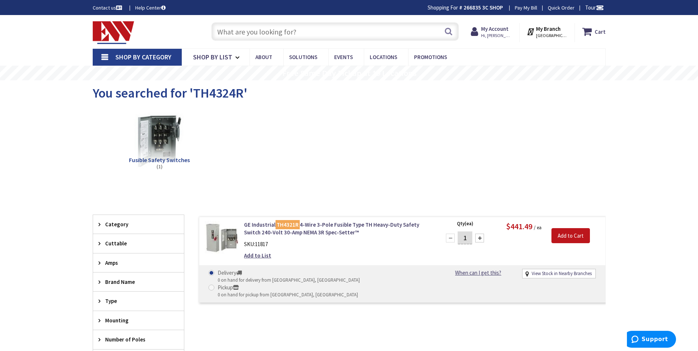
click at [304, 35] on input "text" at bounding box center [335, 31] width 247 height 18
paste input "HF324NR"
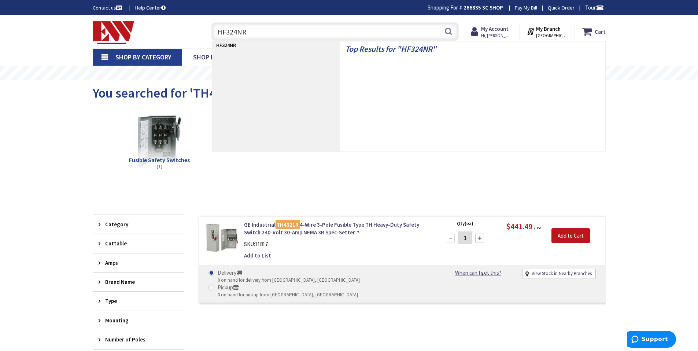
type input "HF324NR"
click at [445, 34] on button "Search" at bounding box center [449, 31] width 10 height 16
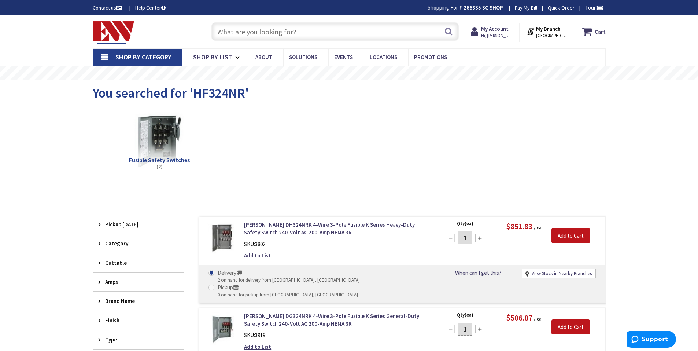
scroll to position [73, 0]
